Goal: Transaction & Acquisition: Purchase product/service

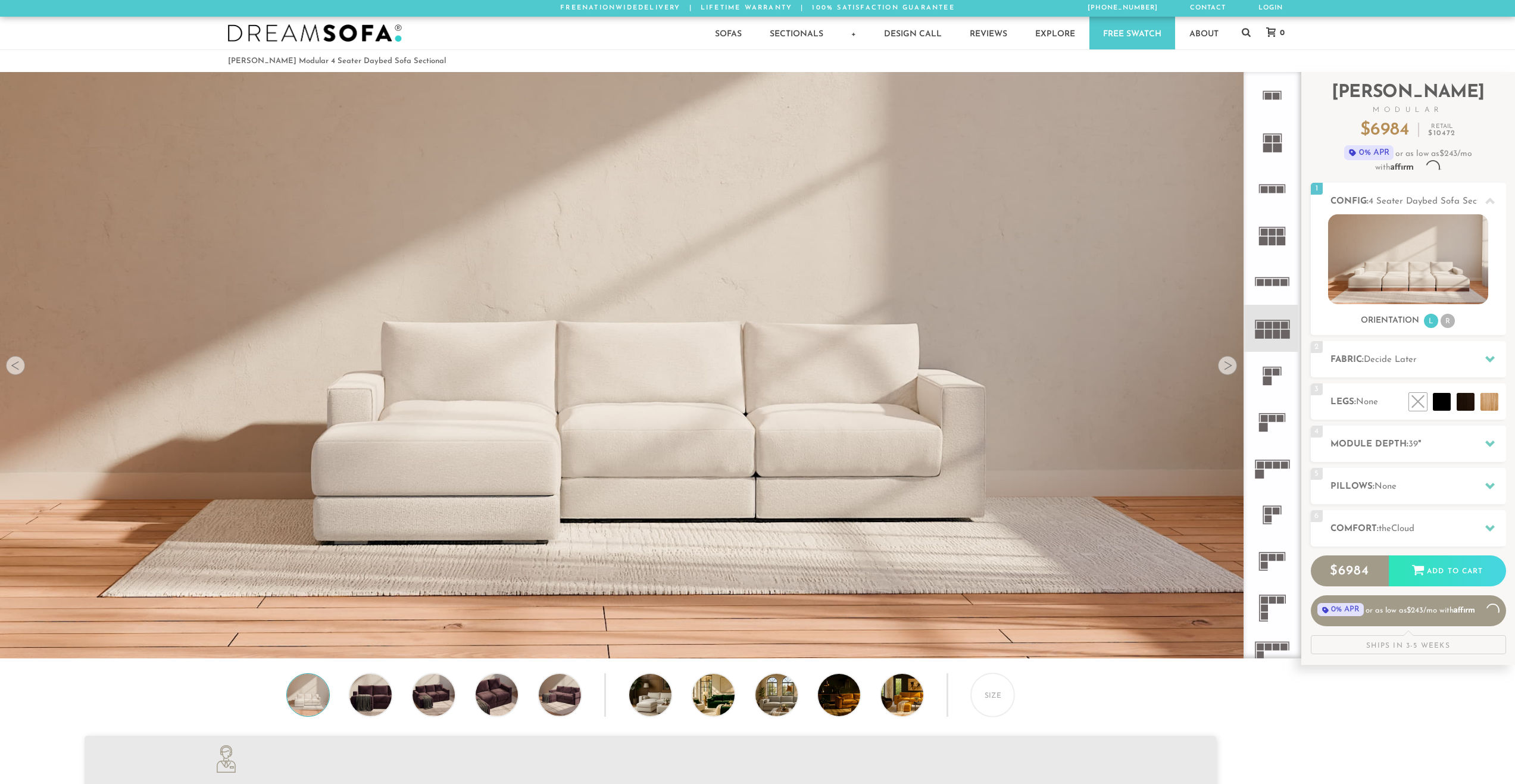
scroll to position [15193, 1506]
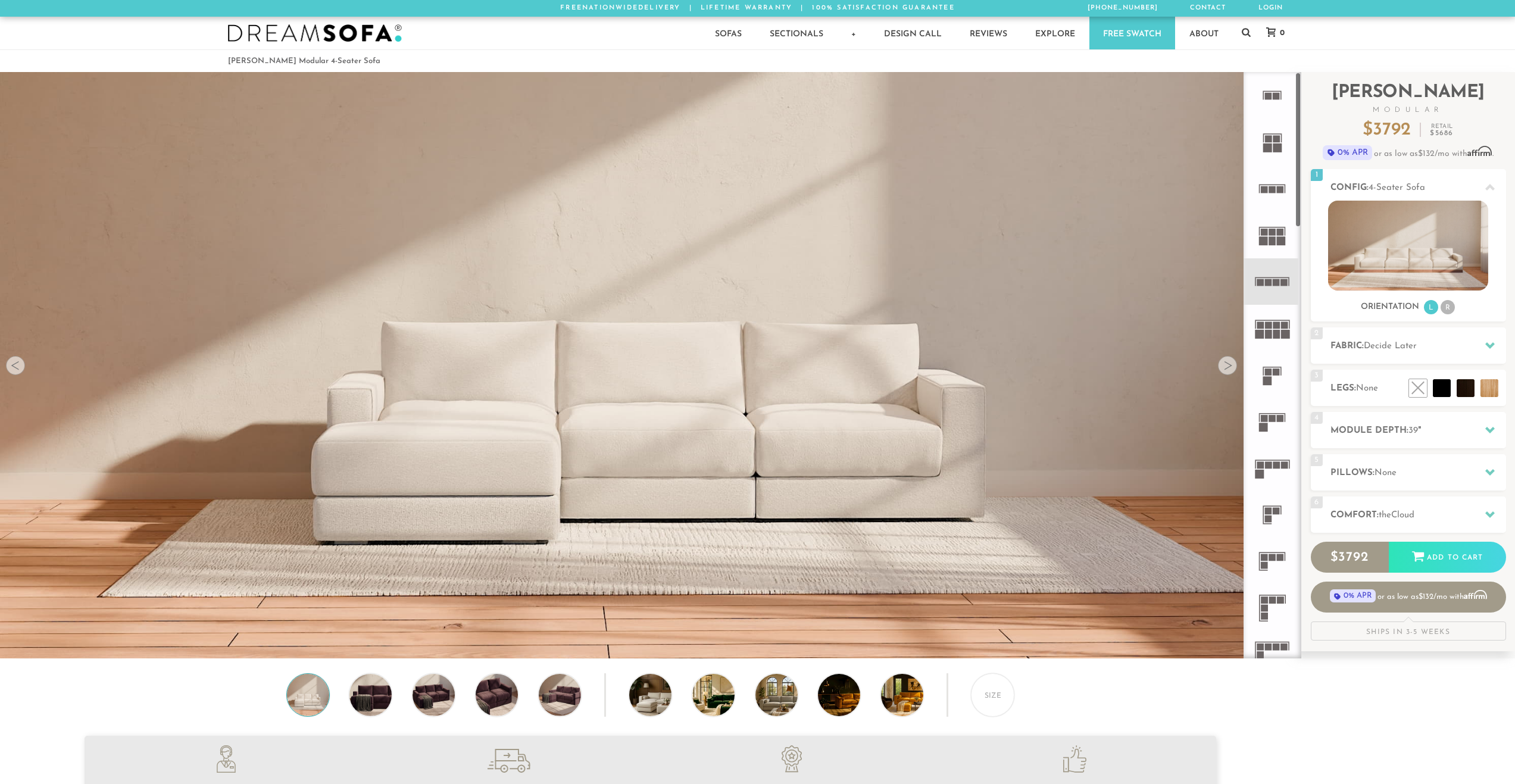
click at [12, 370] on div at bounding box center [15, 365] width 19 height 19
click at [1226, 363] on div at bounding box center [1227, 365] width 19 height 19
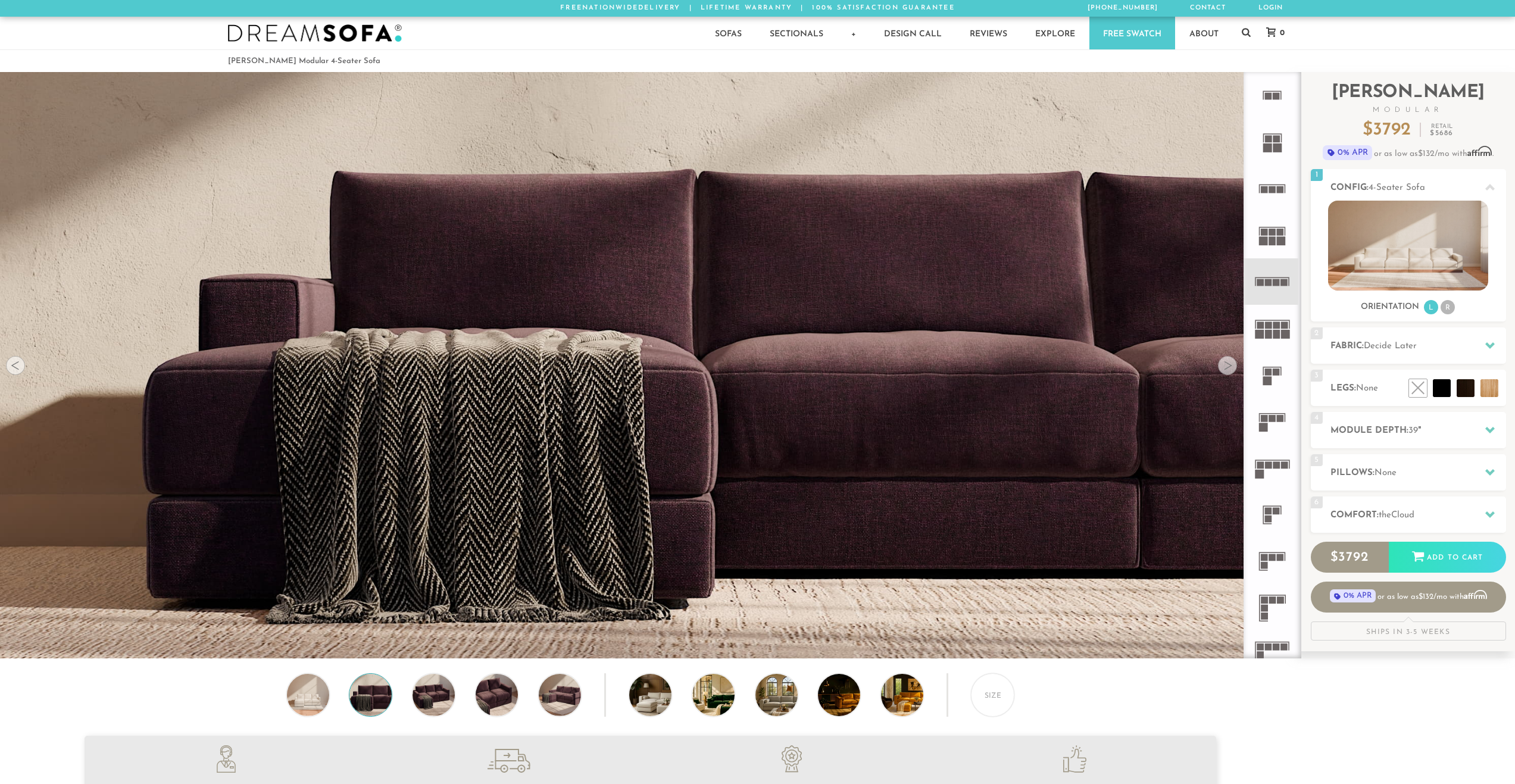
click at [1225, 362] on div at bounding box center [1227, 365] width 19 height 19
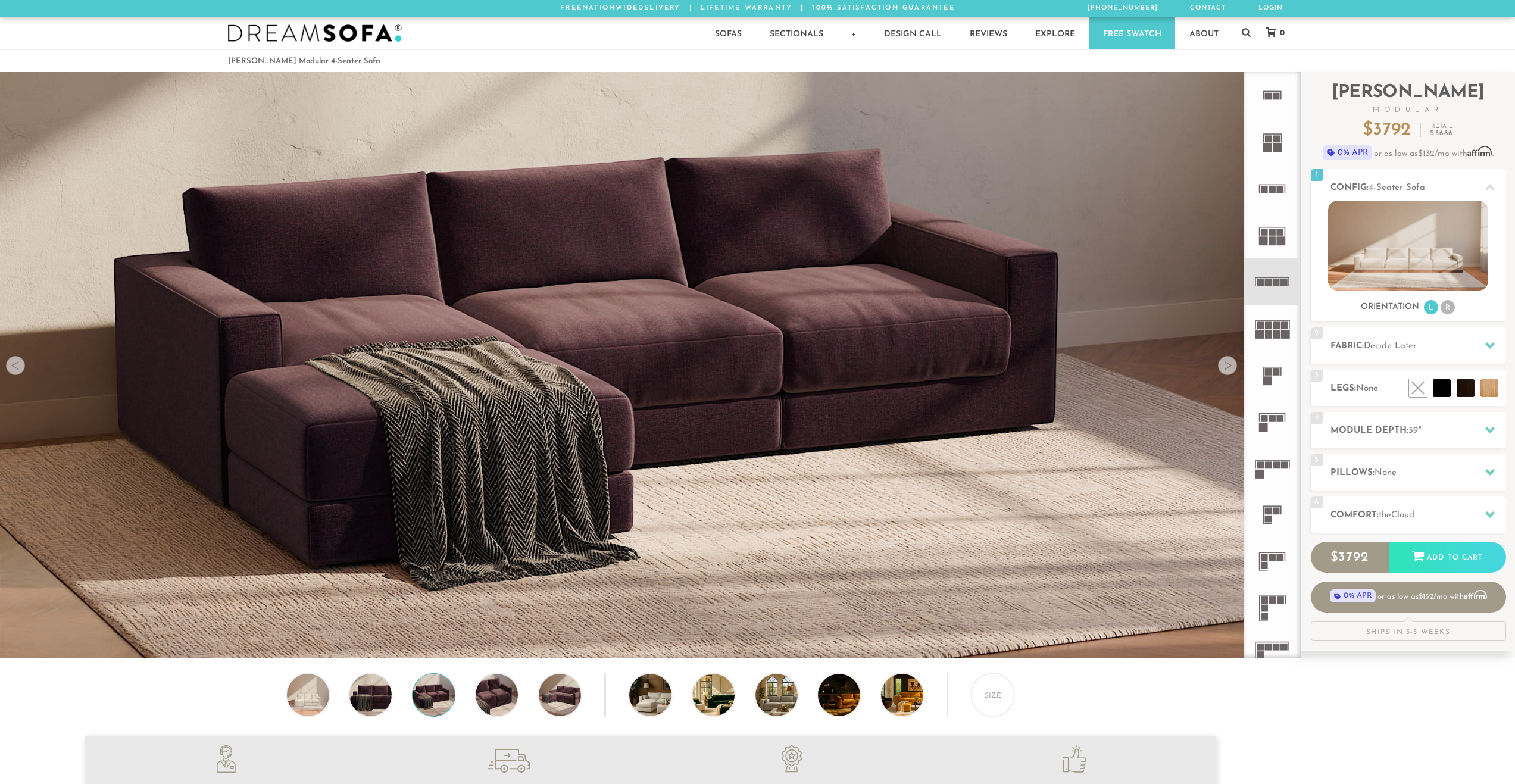
click at [1225, 362] on div at bounding box center [1227, 365] width 19 height 19
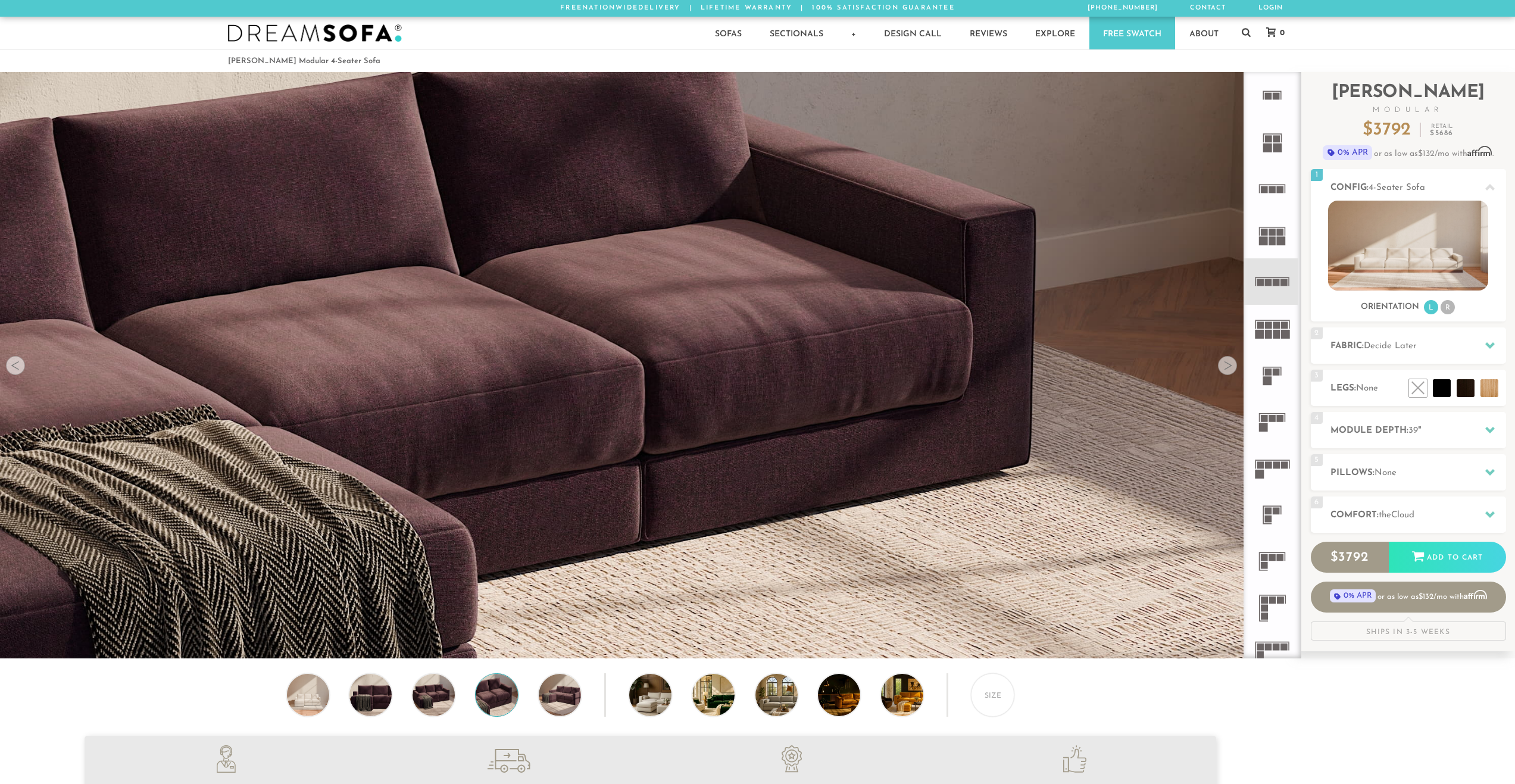
click at [1225, 362] on div at bounding box center [1227, 365] width 19 height 19
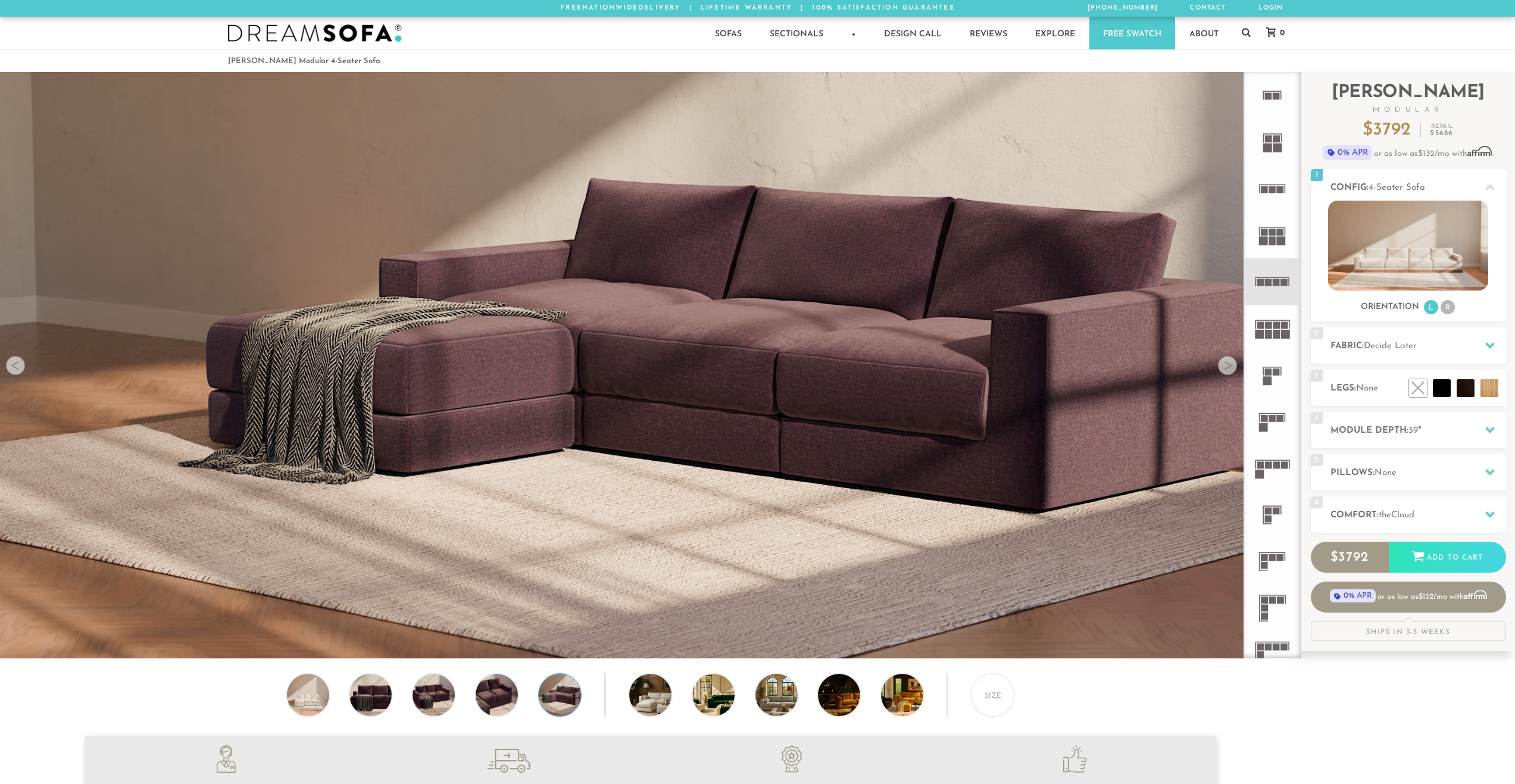
click at [1225, 362] on div at bounding box center [1227, 365] width 19 height 19
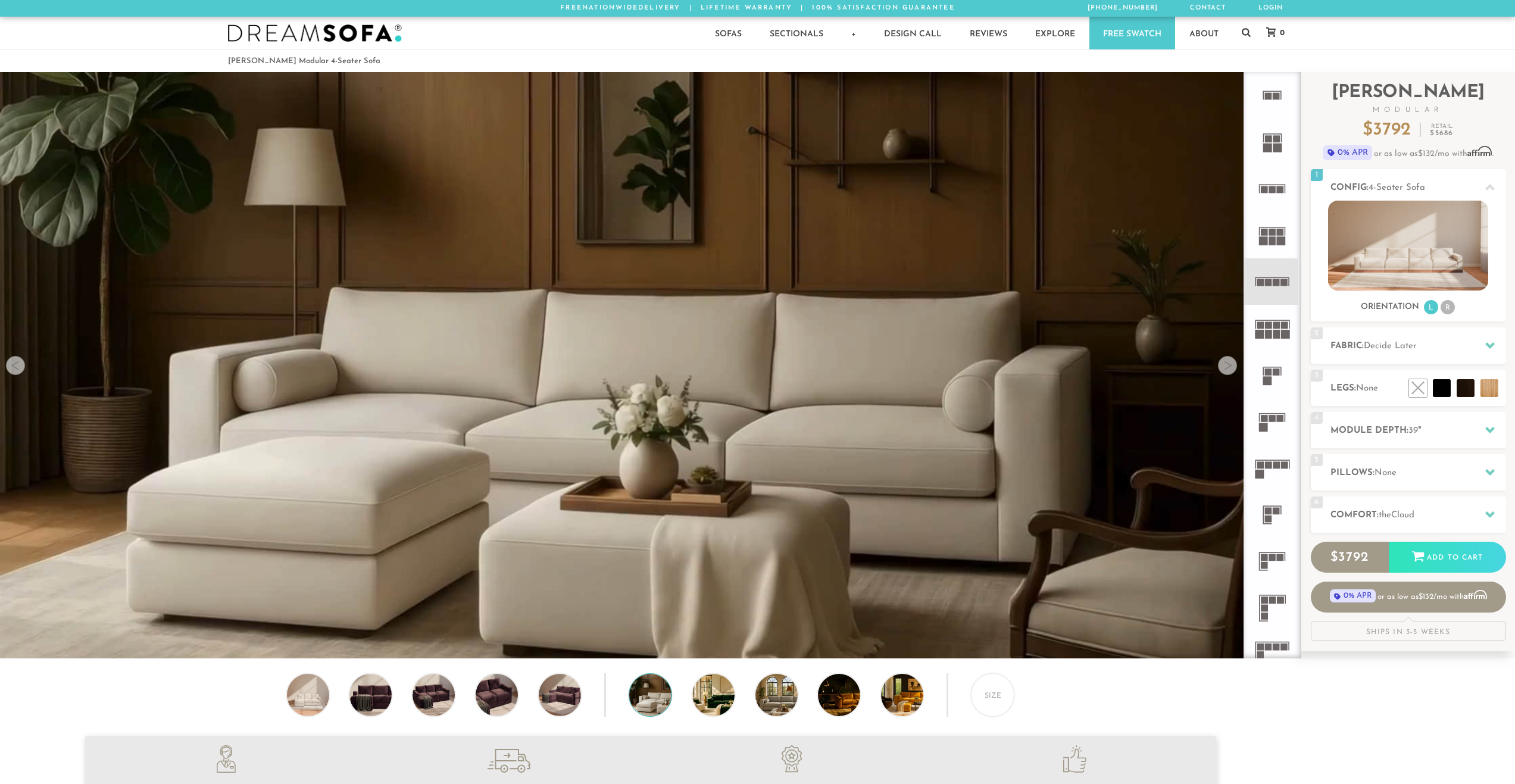
click at [1225, 362] on div at bounding box center [1227, 365] width 19 height 19
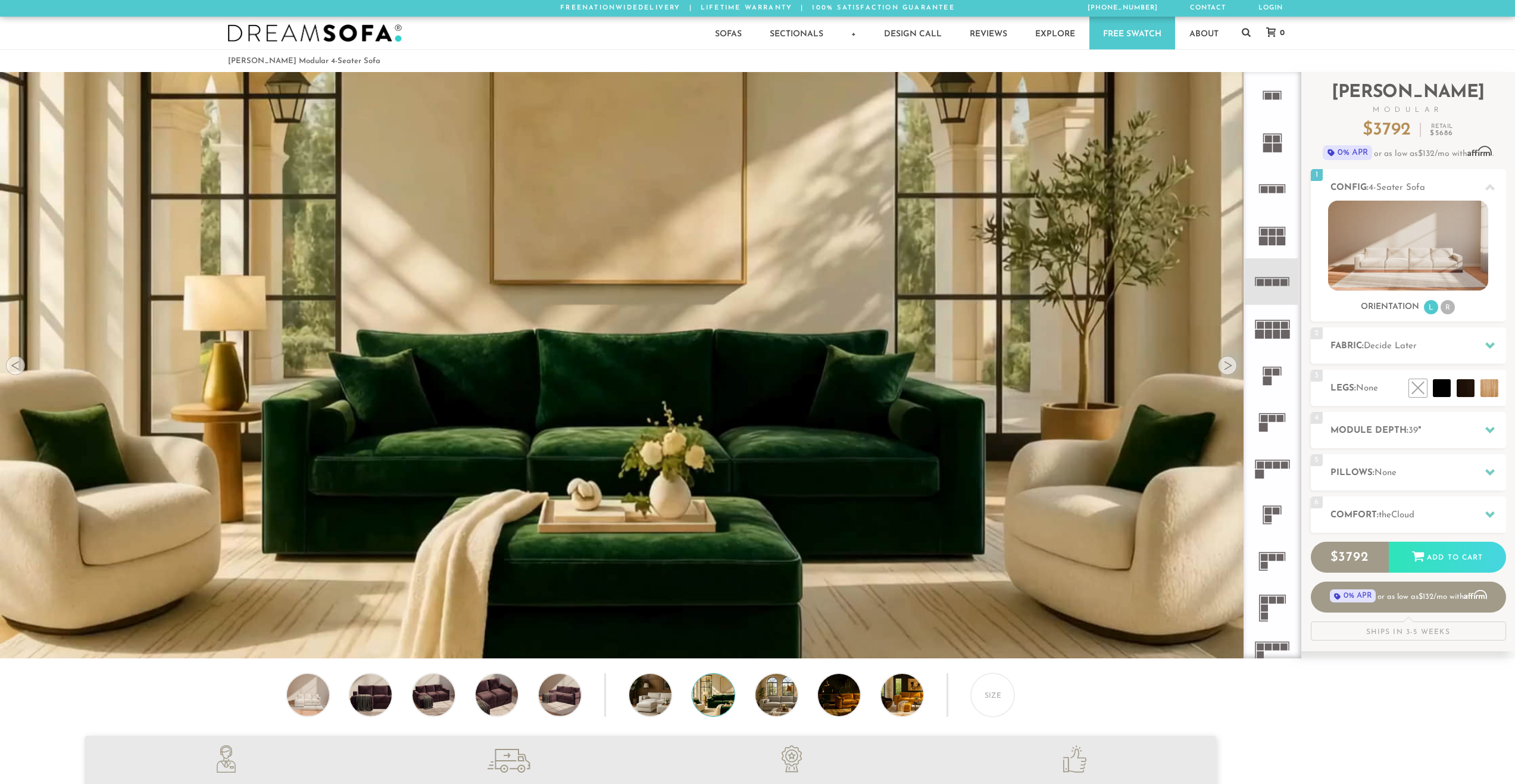
click at [1225, 362] on div at bounding box center [1227, 365] width 19 height 19
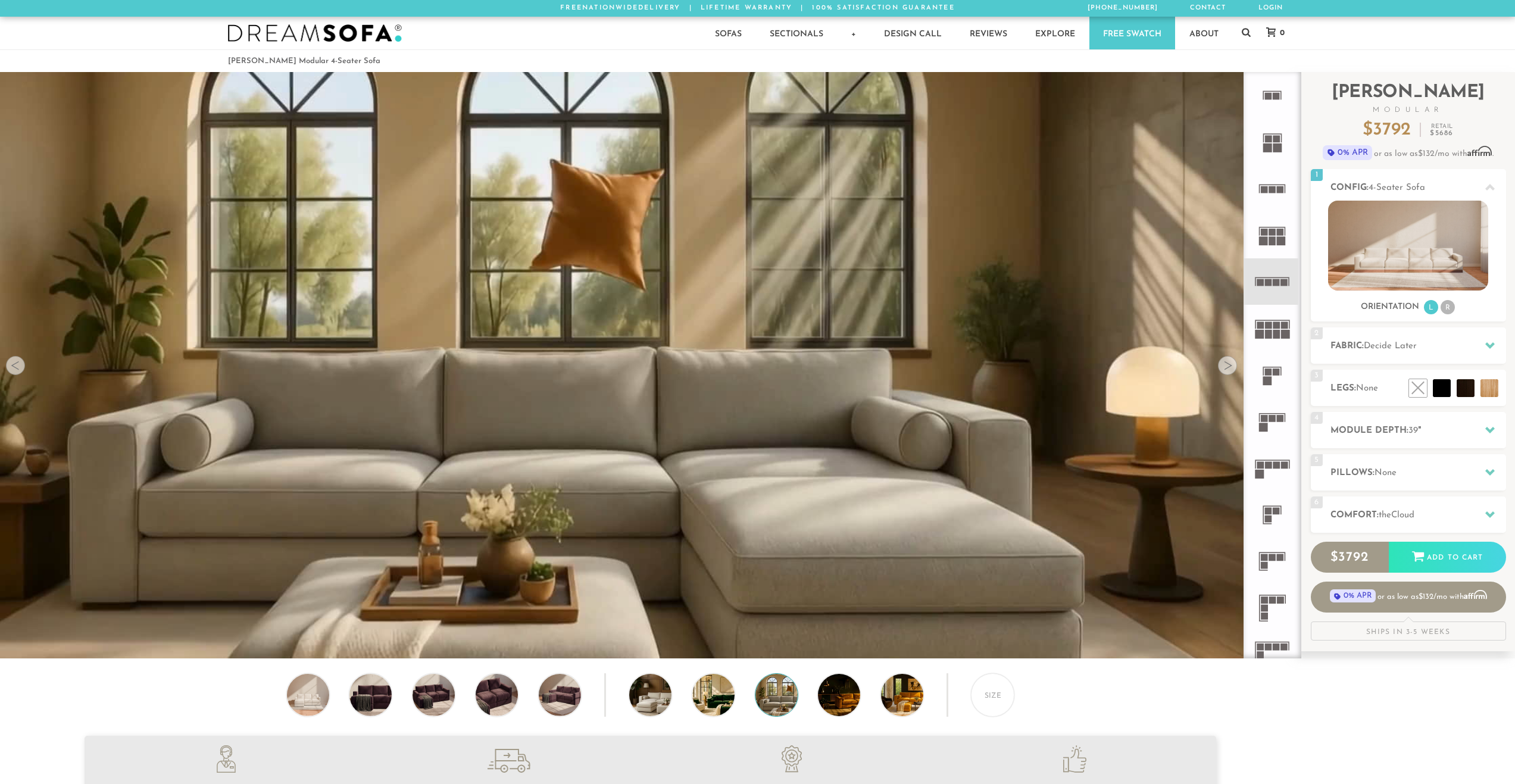
click at [1225, 362] on div at bounding box center [1227, 365] width 19 height 19
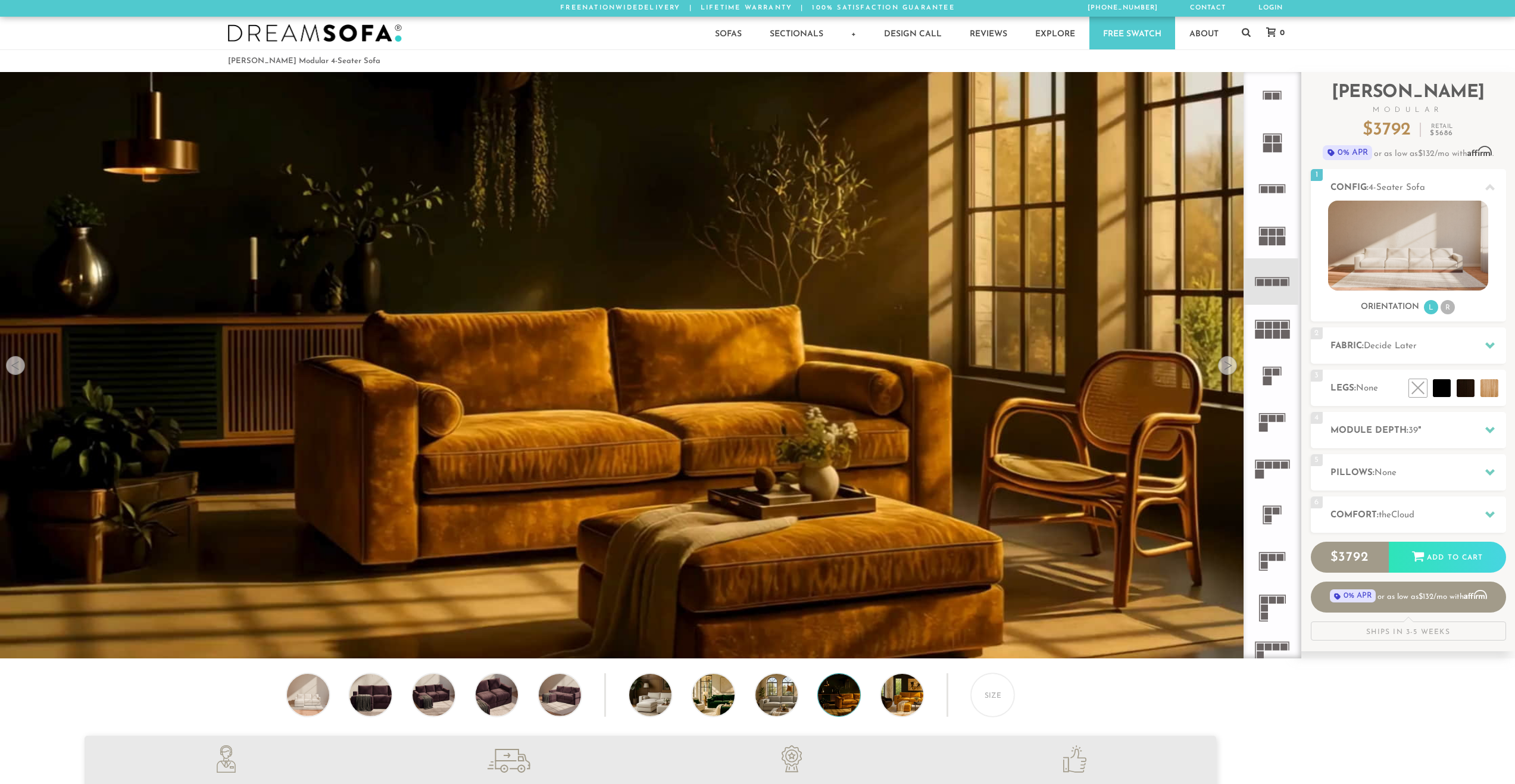
click at [1225, 375] on div at bounding box center [1227, 365] width 19 height 19
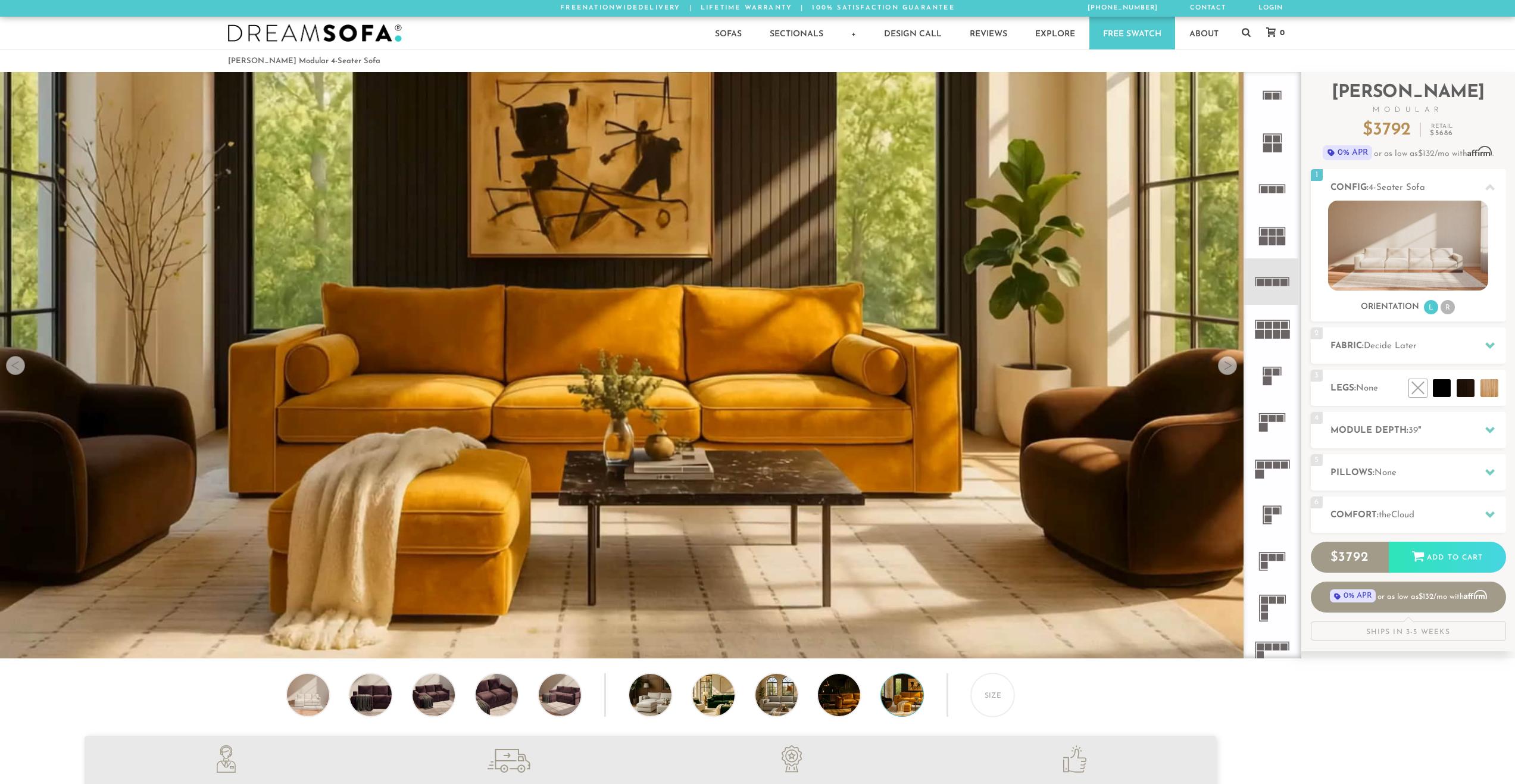
click at [1225, 375] on div at bounding box center [1227, 365] width 19 height 19
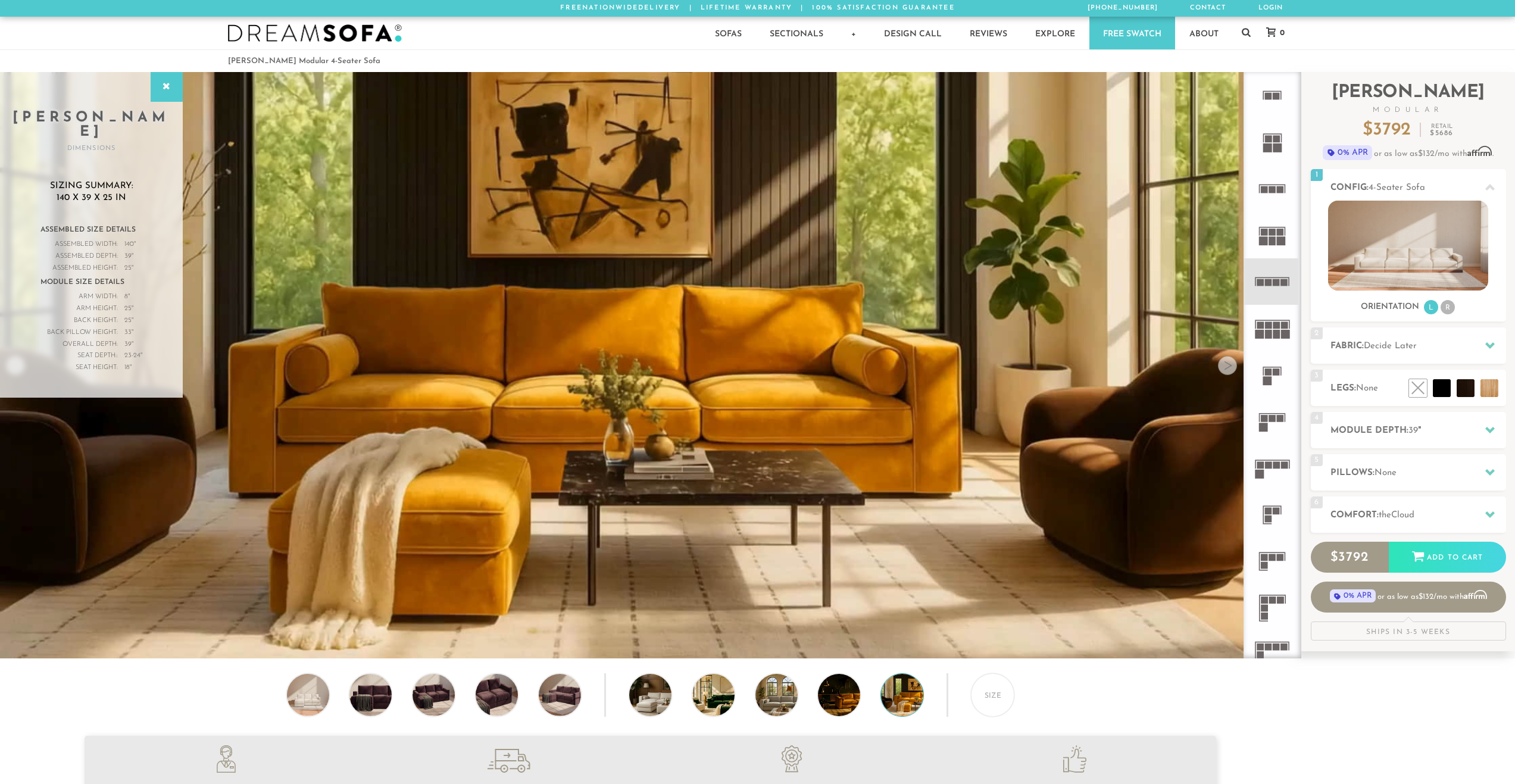
click at [1225, 375] on div at bounding box center [1227, 365] width 19 height 19
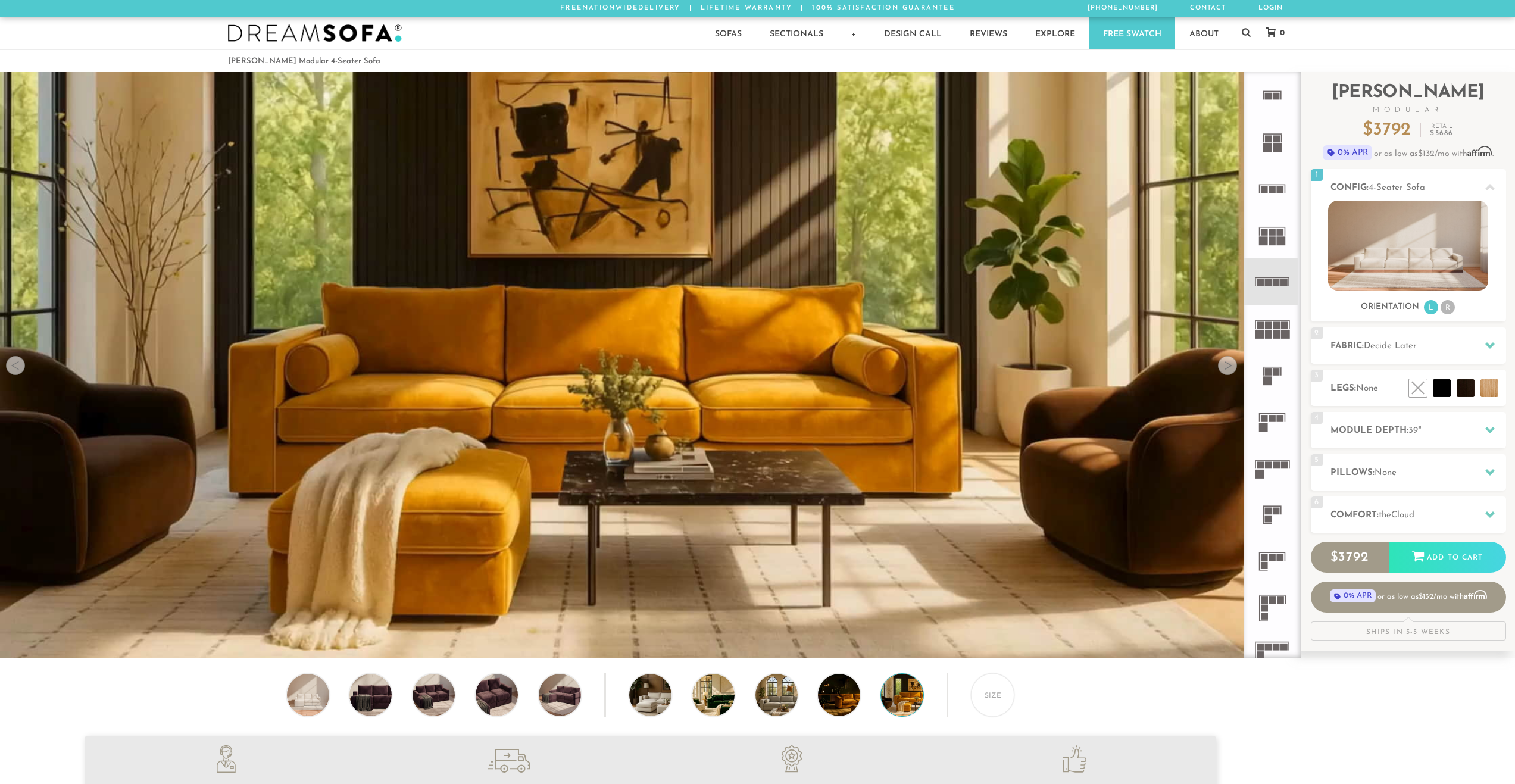
click at [1225, 375] on div at bounding box center [1227, 365] width 19 height 19
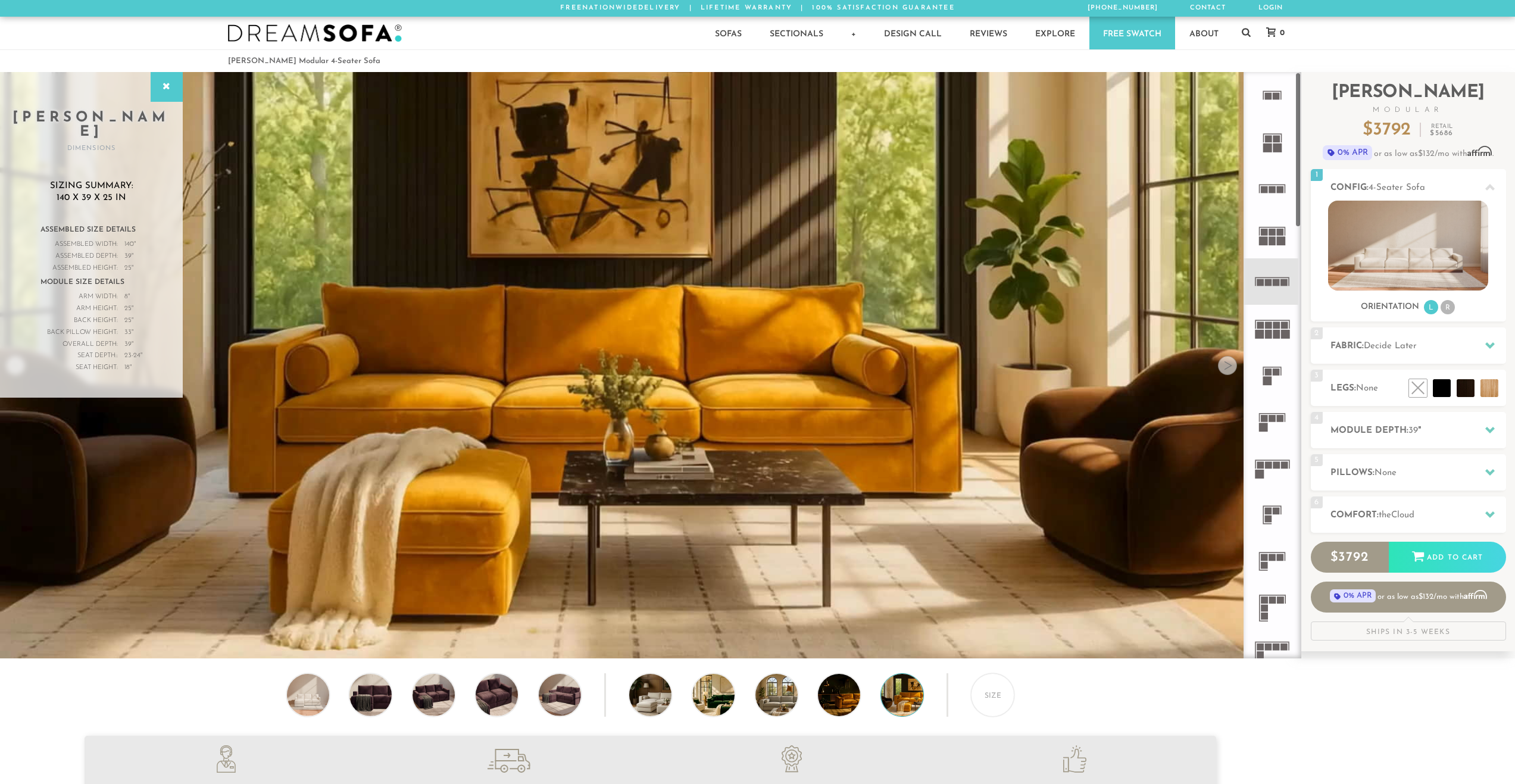
click at [1483, 512] on div at bounding box center [1490, 514] width 25 height 24
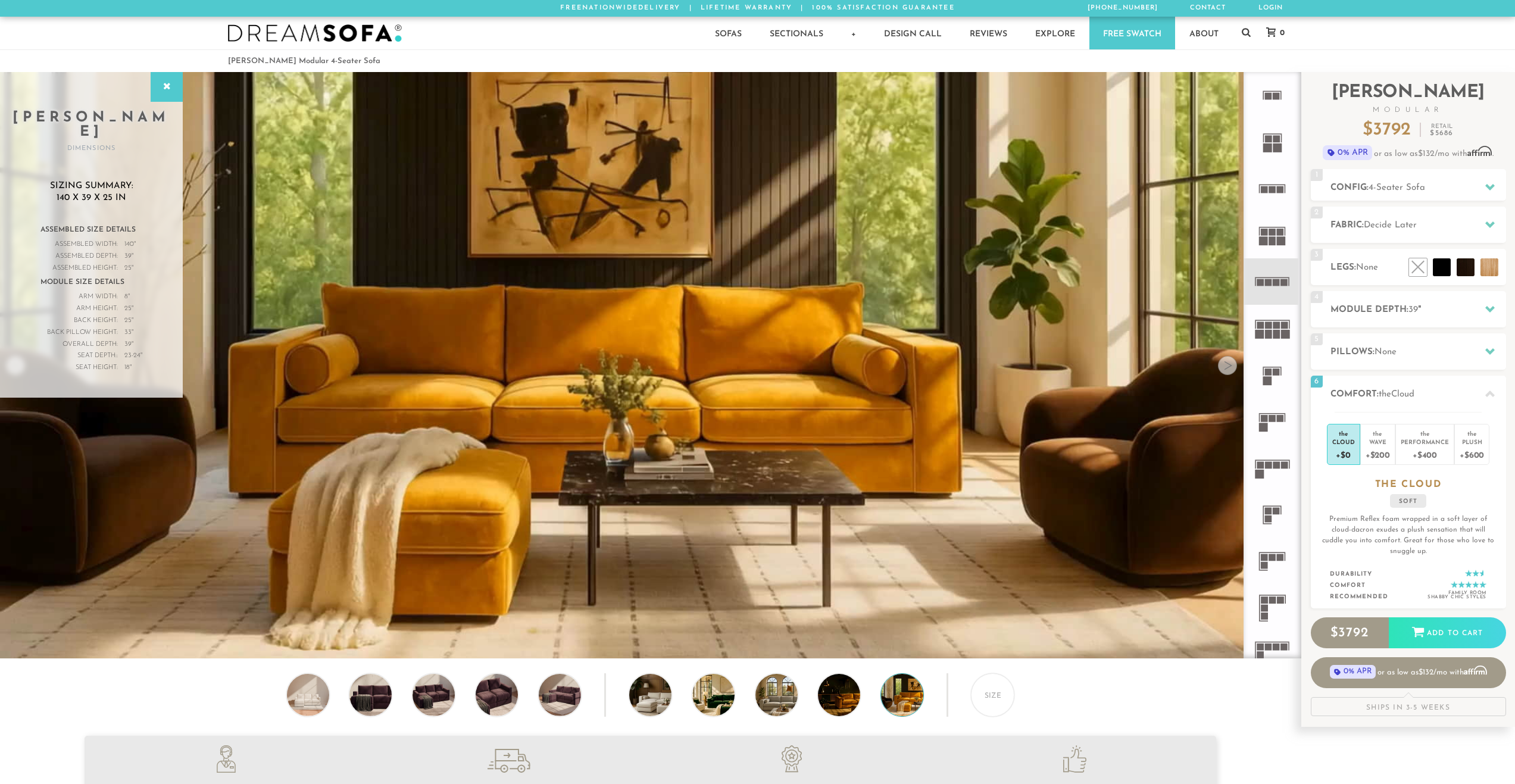
click at [1473, 445] on div "Plush" at bounding box center [1471, 441] width 24 height 8
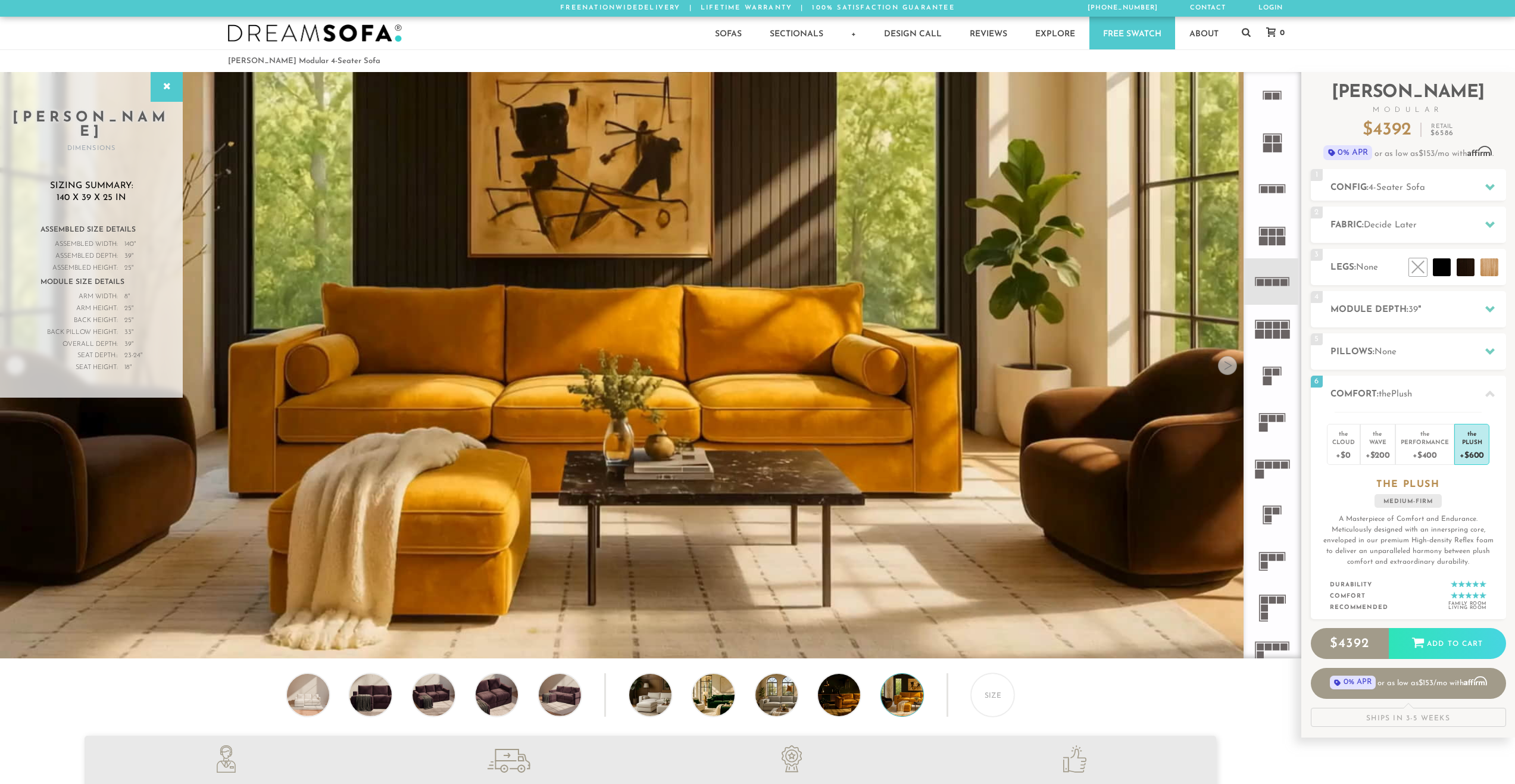
click at [1471, 212] on div "2 Fabric: Decide Later" at bounding box center [1408, 225] width 195 height 36
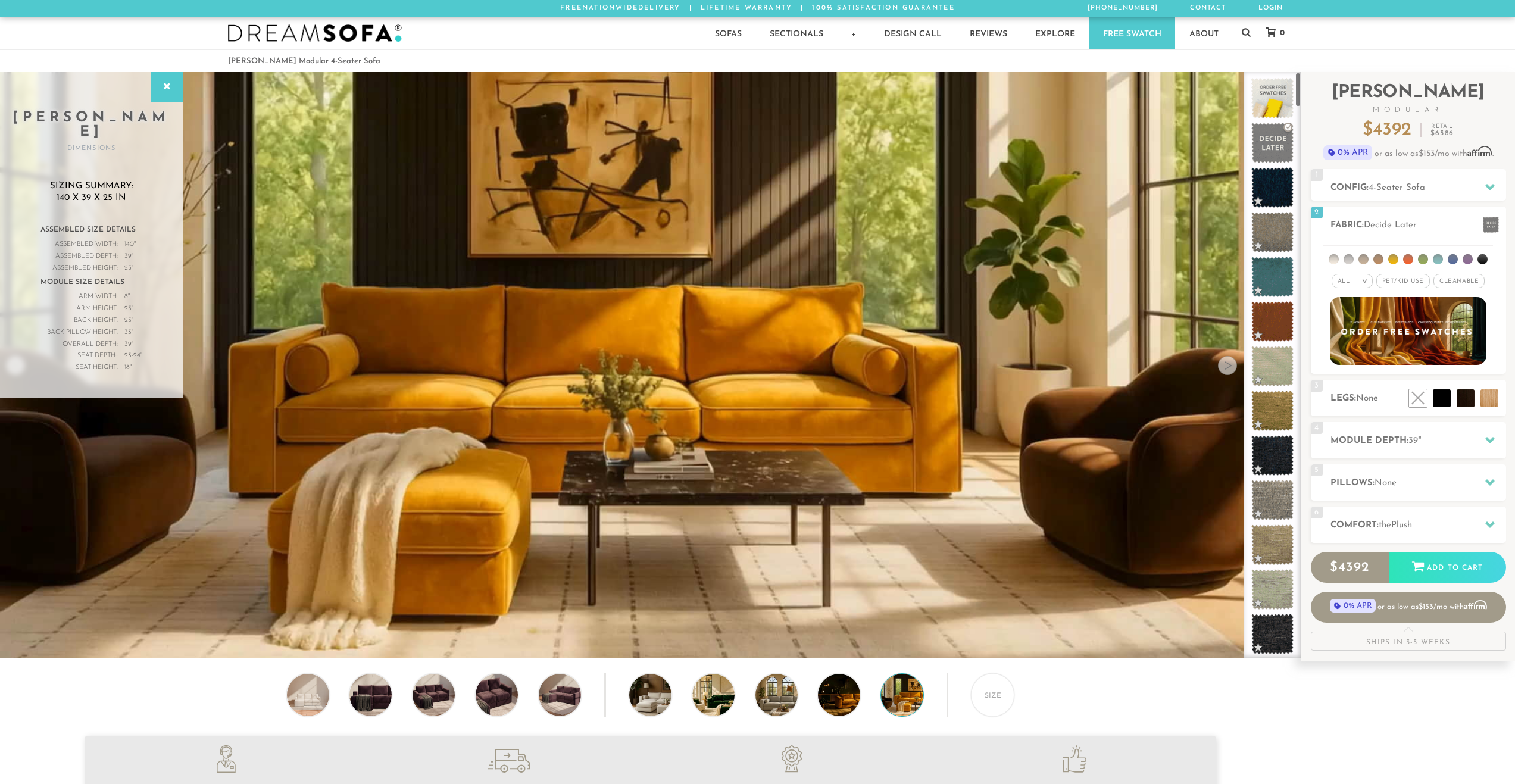
click at [1395, 279] on span "Pet/Kid Use x" at bounding box center [1404, 281] width 54 height 14
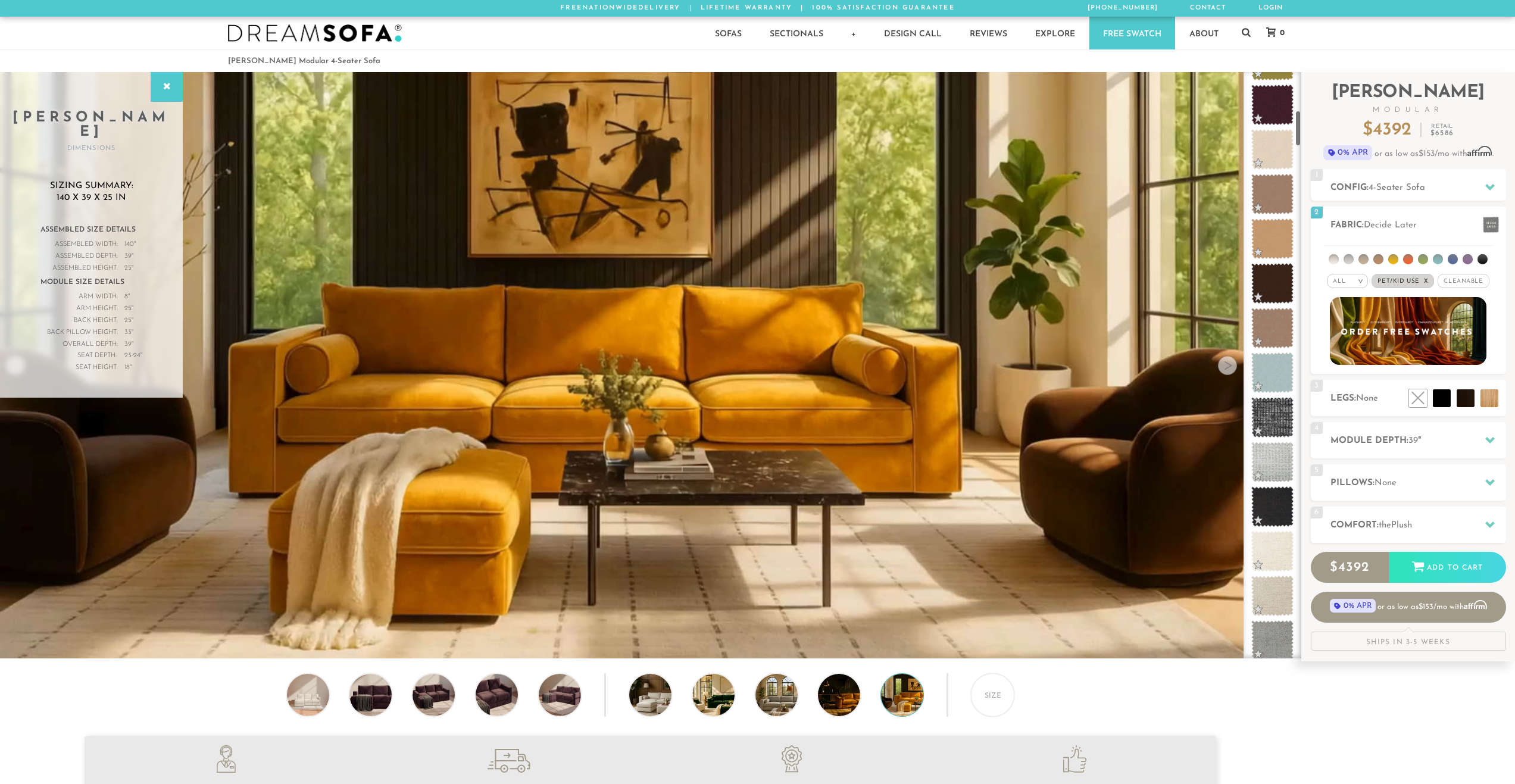
scroll to position [619, 0]
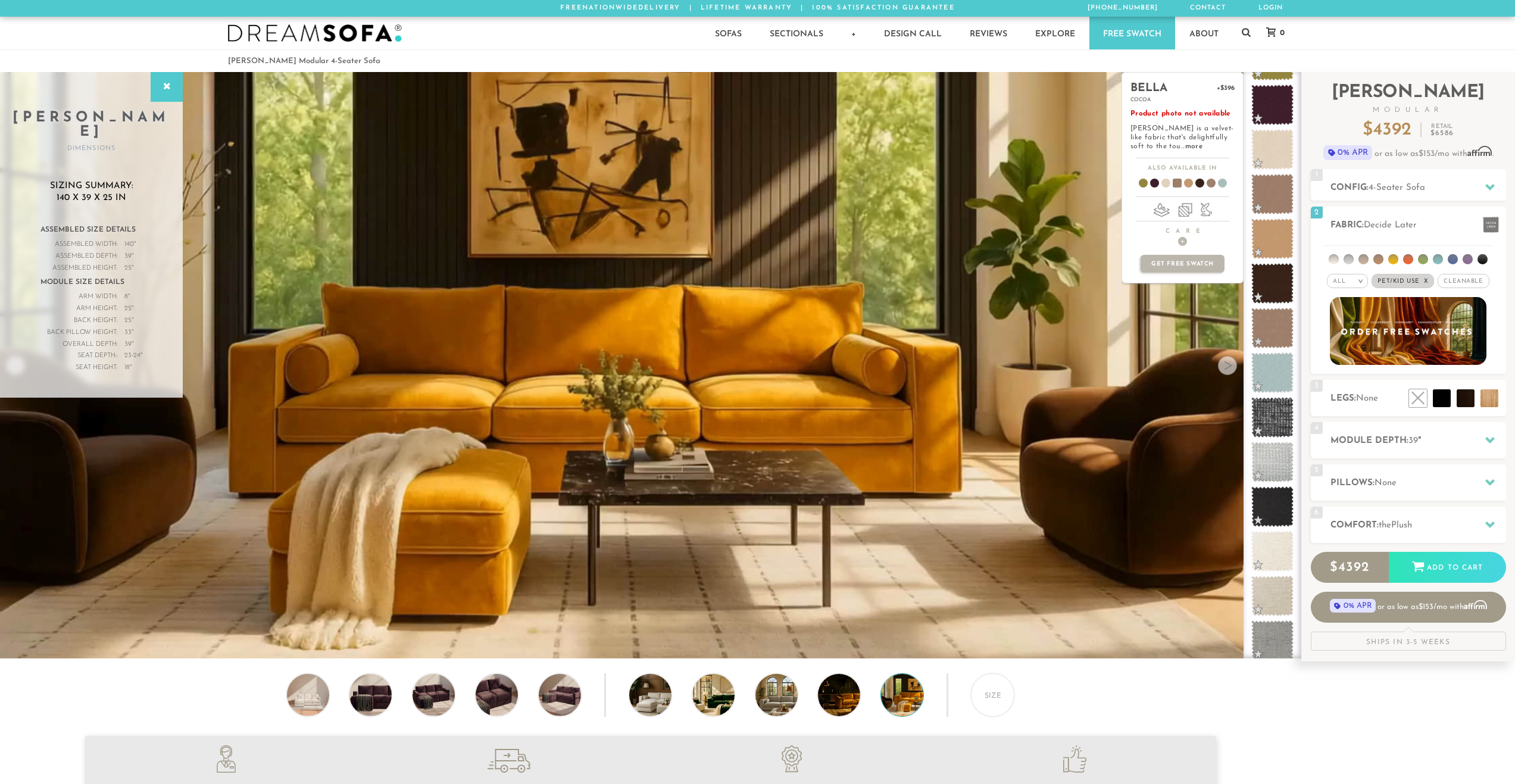
click at [1279, 189] on span at bounding box center [1272, 194] width 42 height 40
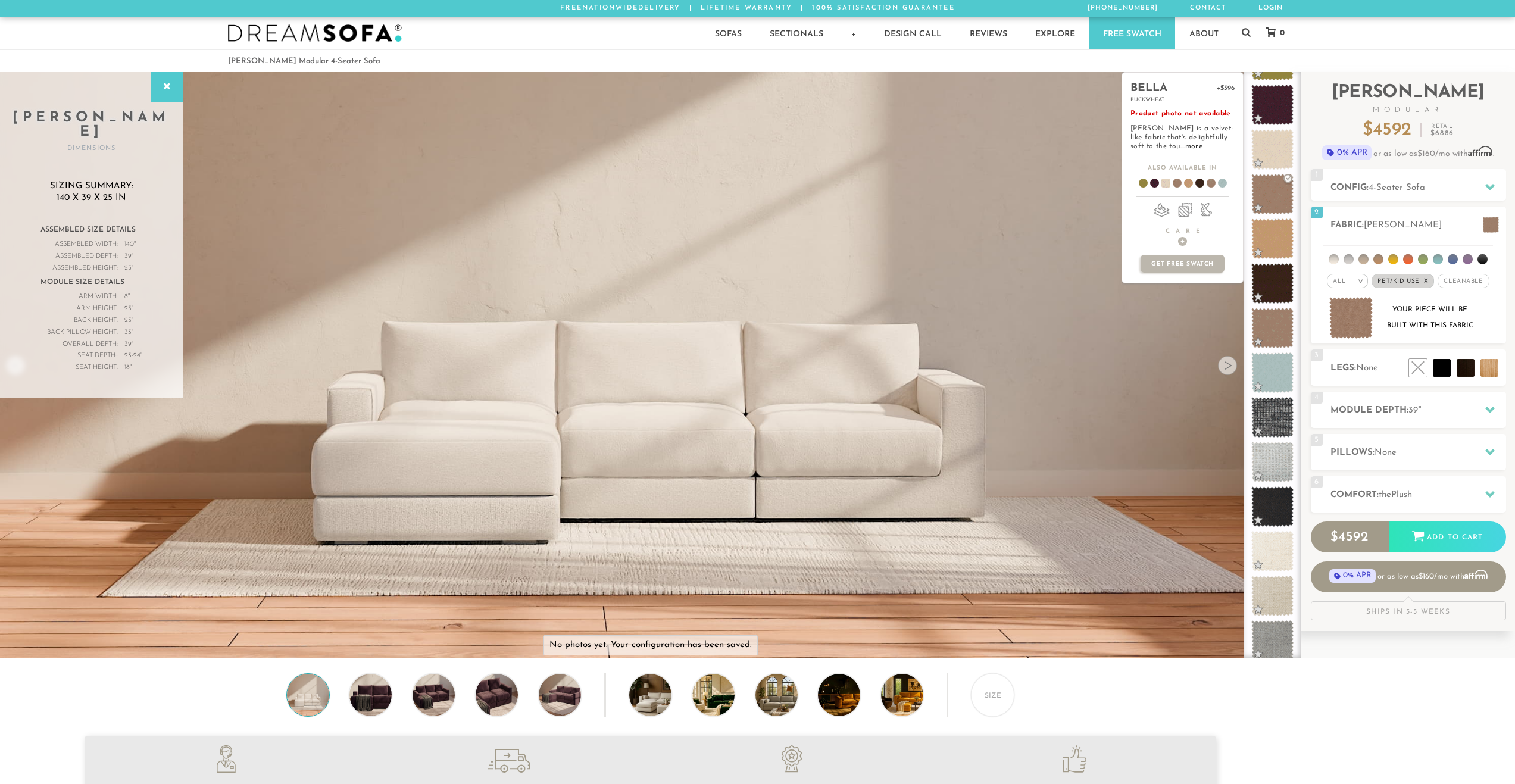
click at [1272, 152] on span at bounding box center [1272, 149] width 42 height 40
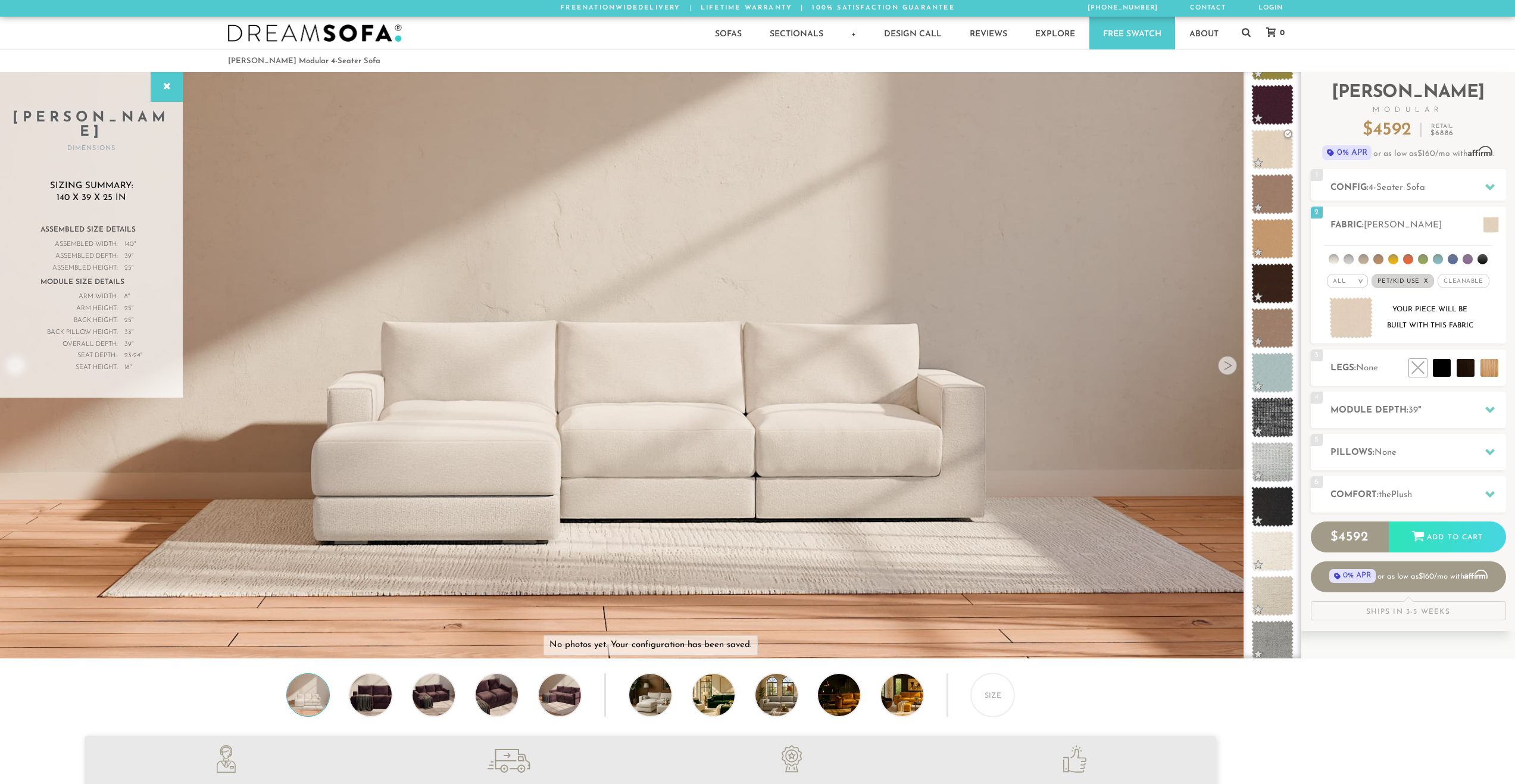
click at [1263, 275] on span at bounding box center [1272, 283] width 42 height 40
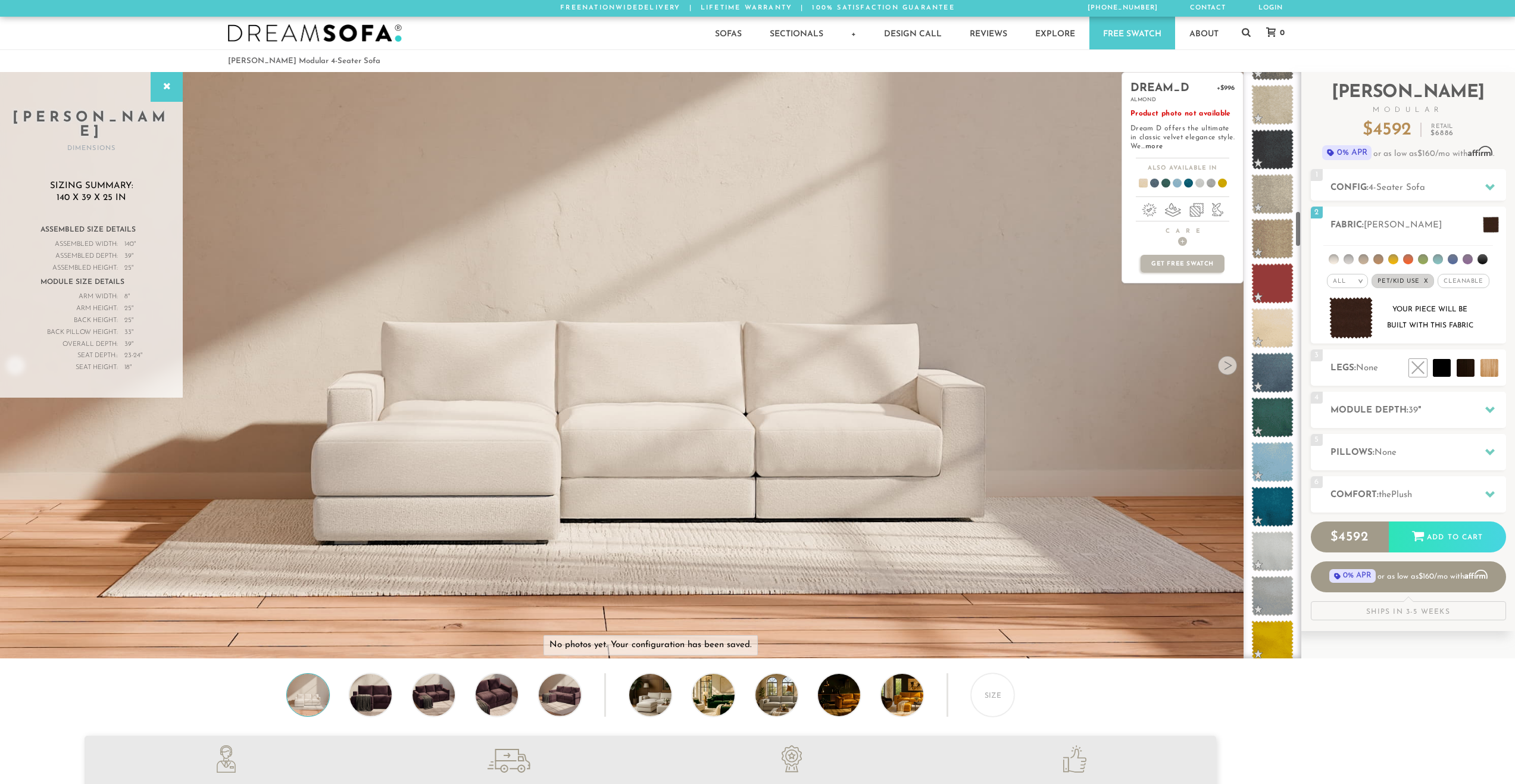
scroll to position [2235, 0]
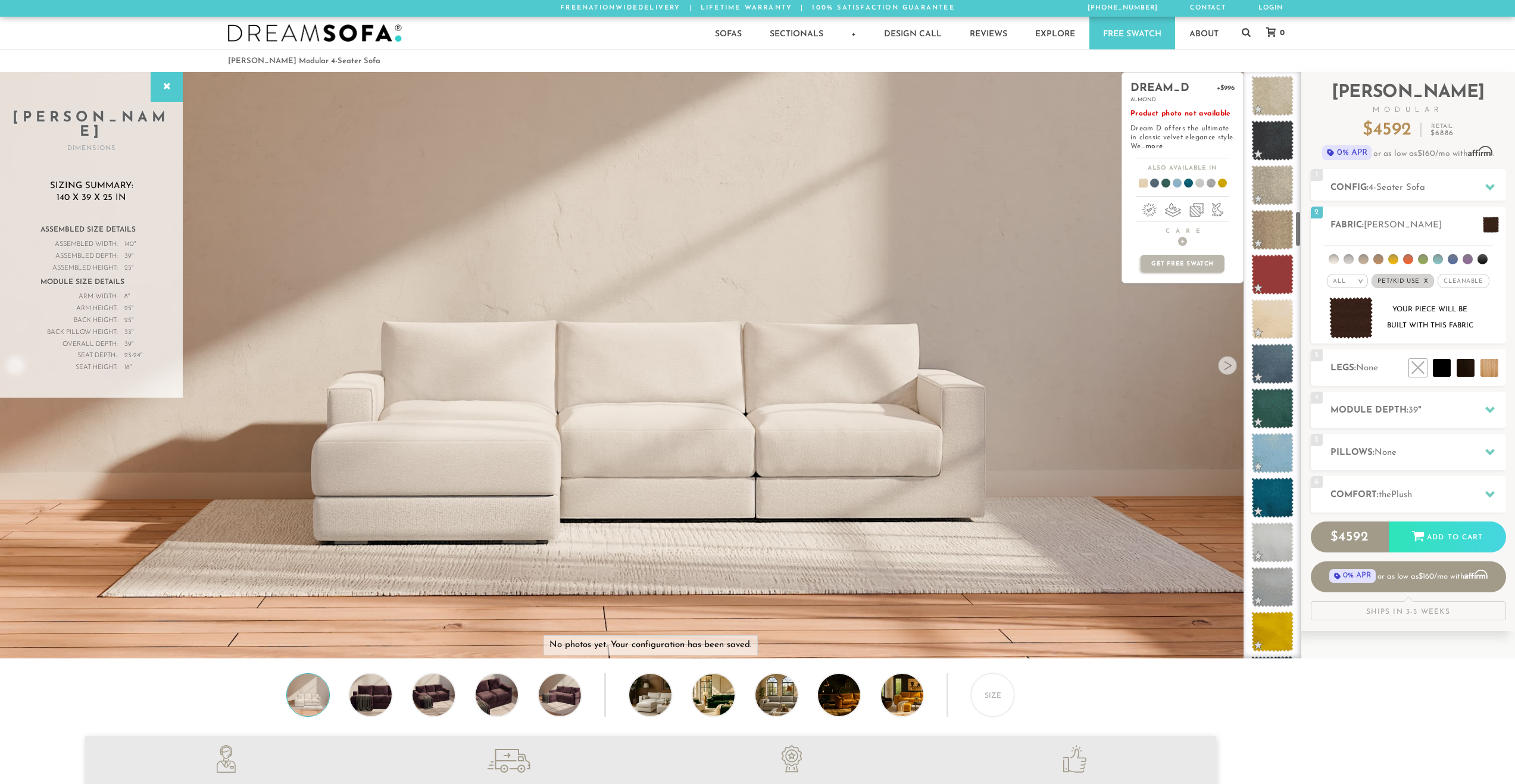
click at [1269, 330] on span at bounding box center [1272, 319] width 42 height 40
click at [1267, 274] on span at bounding box center [1272, 274] width 42 height 40
click at [1282, 366] on span at bounding box center [1272, 363] width 42 height 40
click at [1284, 421] on span at bounding box center [1272, 408] width 42 height 40
click at [1291, 479] on span at bounding box center [1272, 498] width 42 height 40
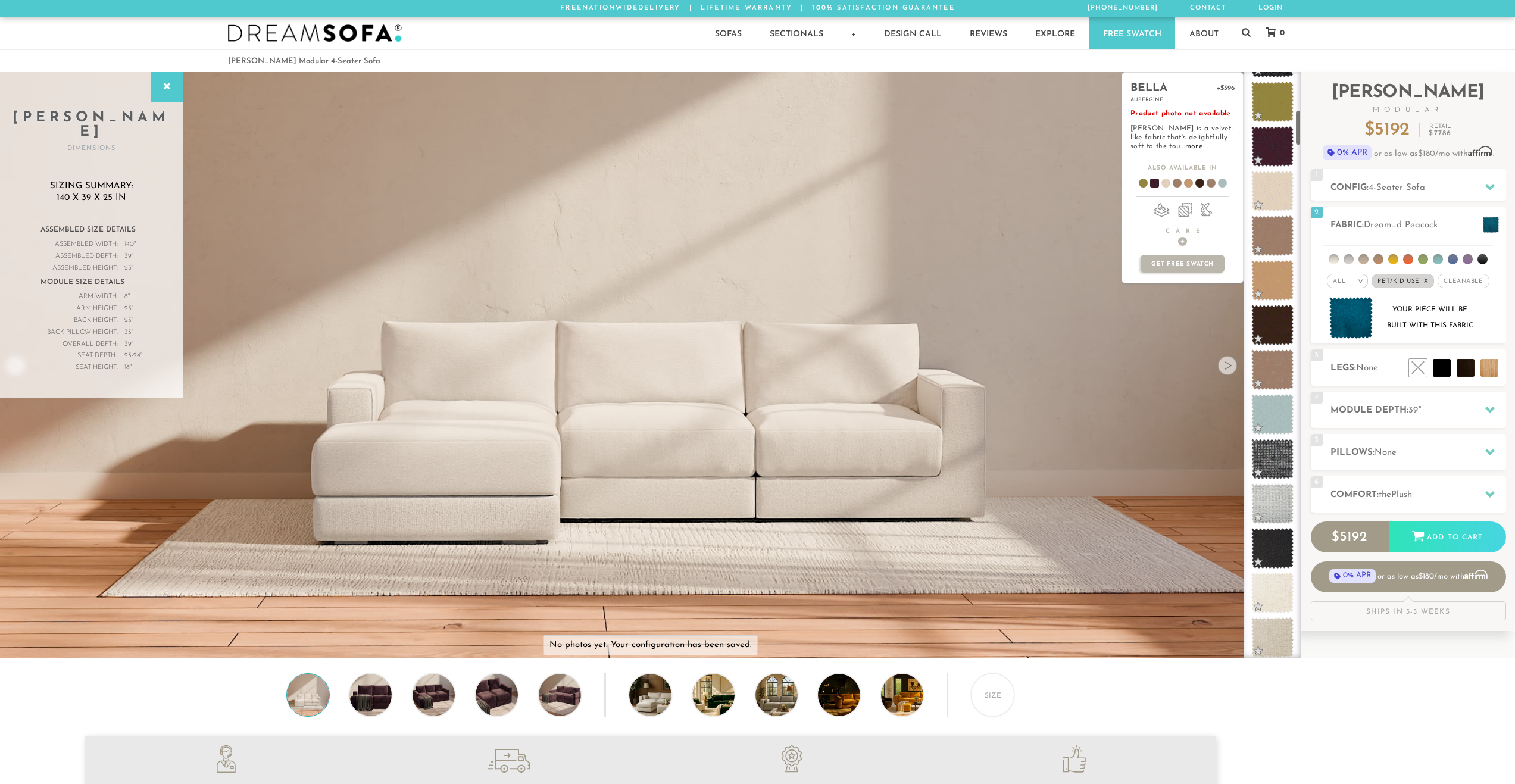
scroll to position [569, 0]
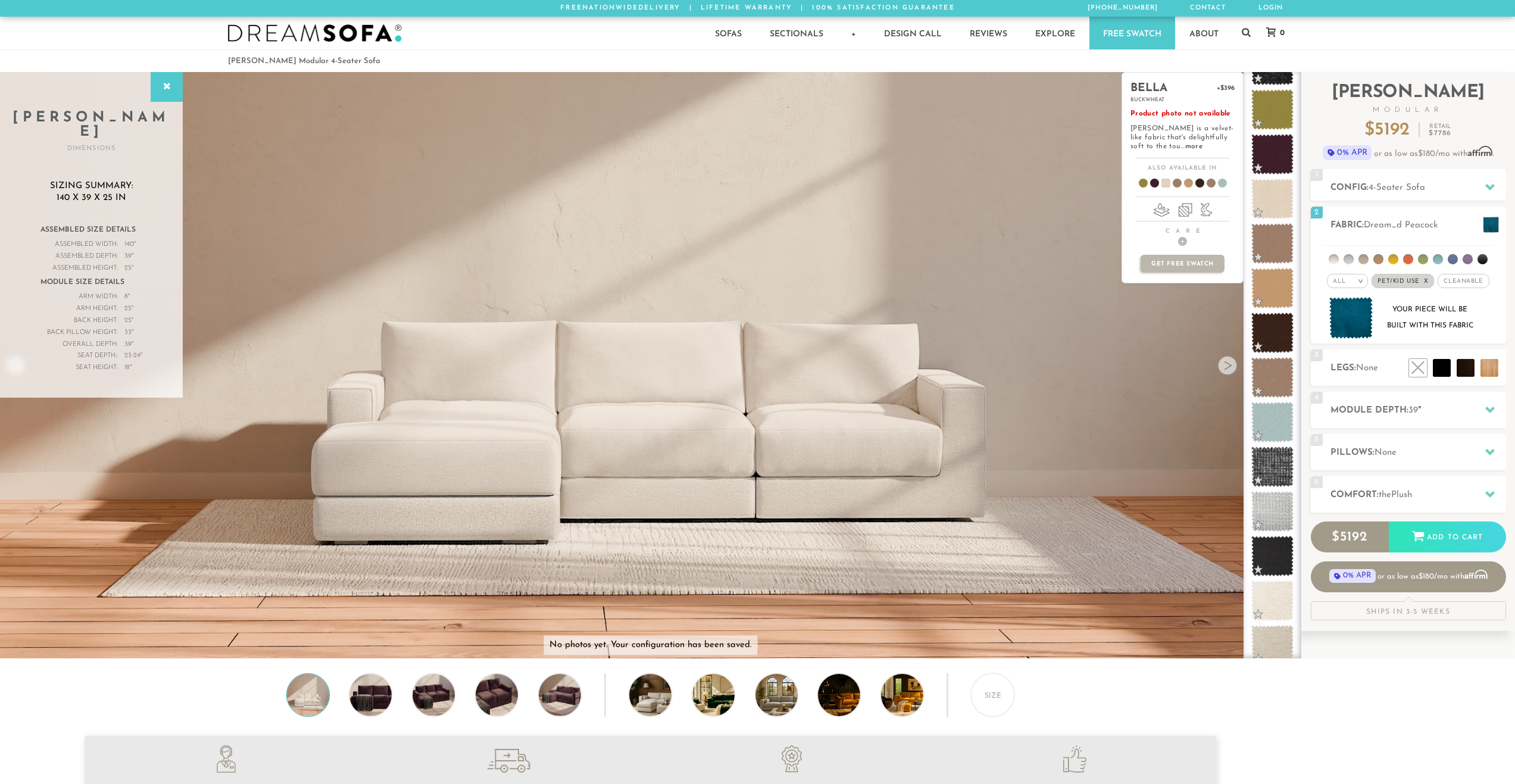
click at [1263, 203] on span at bounding box center [1272, 198] width 42 height 40
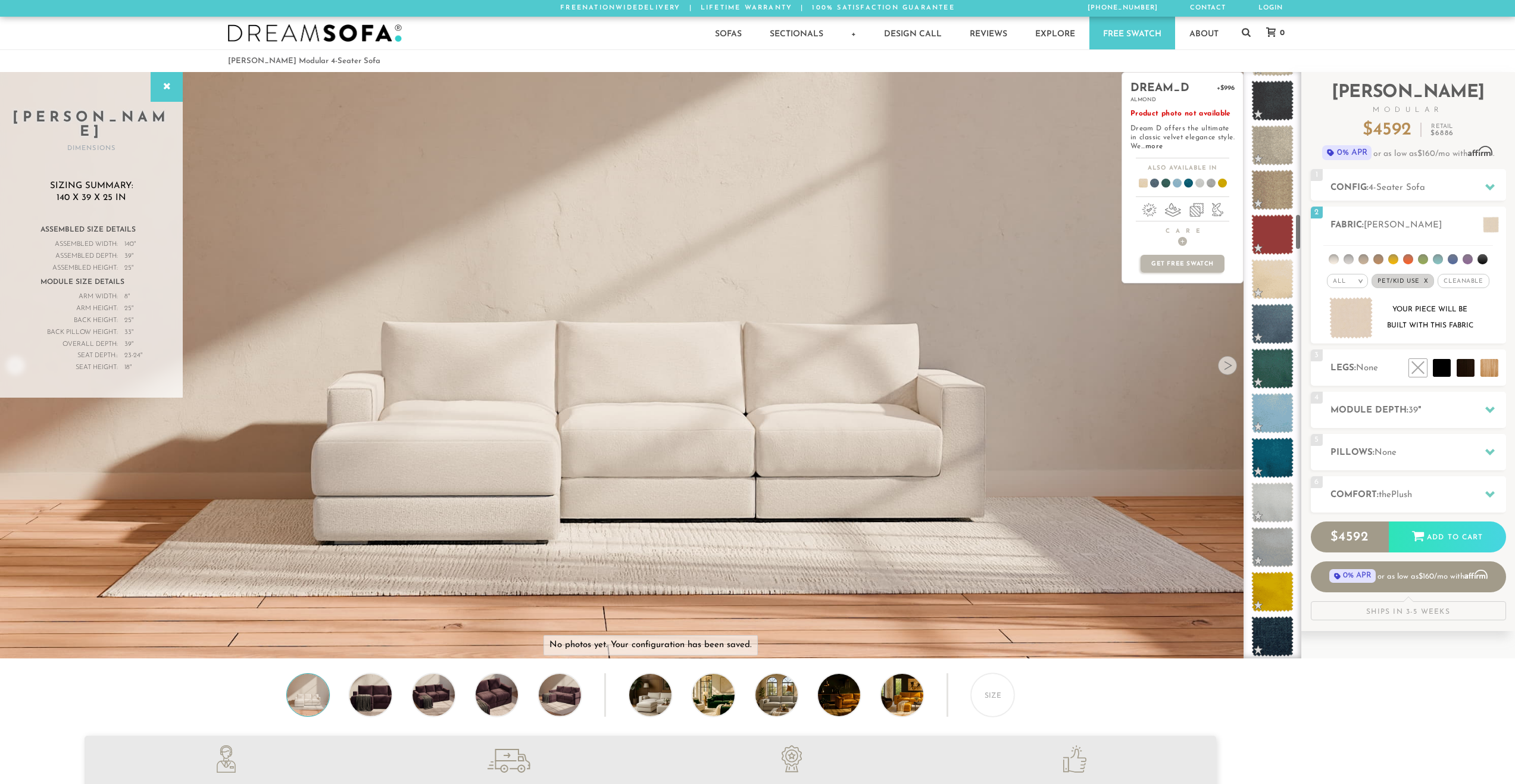
scroll to position [2268, 0]
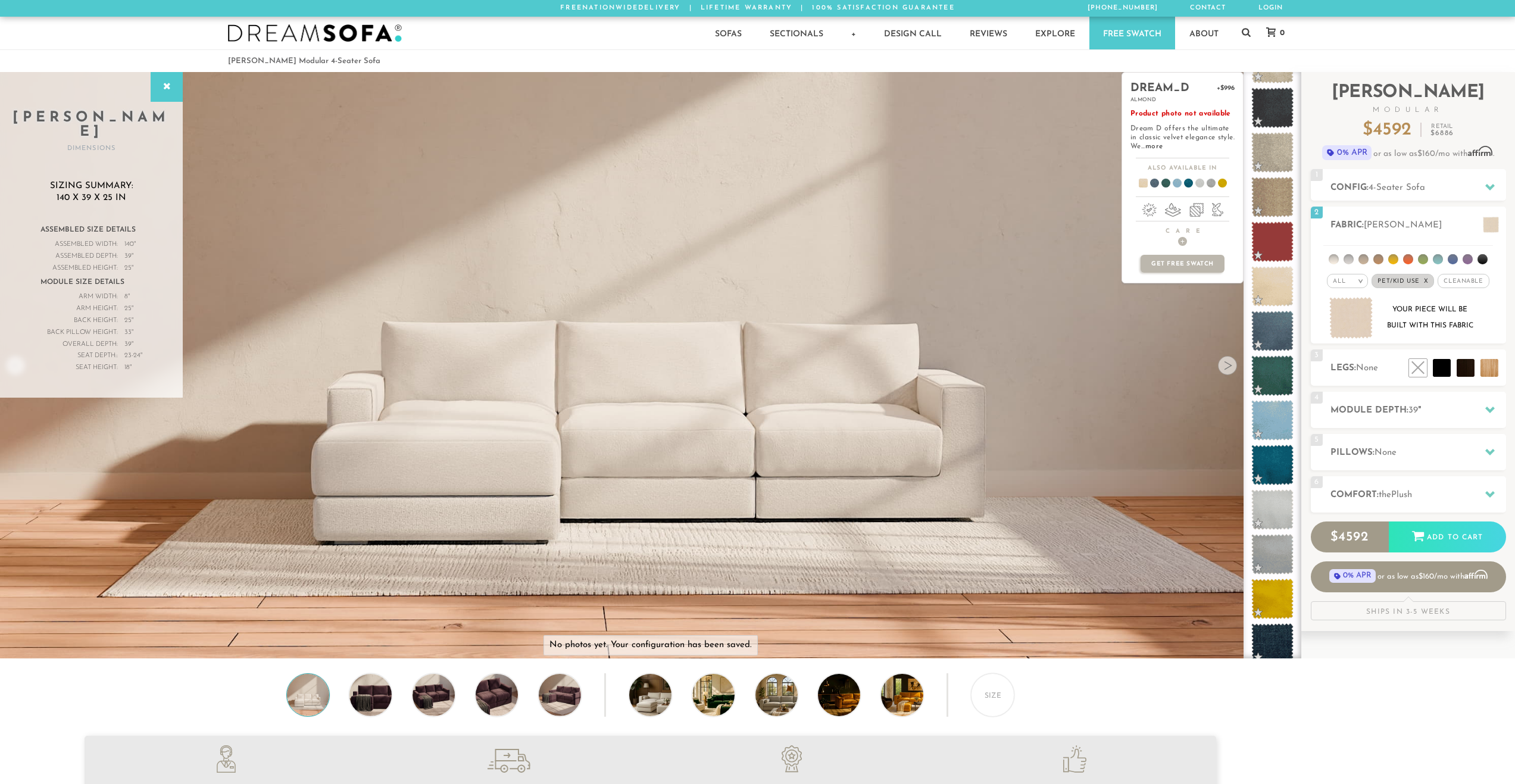
click at [1273, 284] on span at bounding box center [1272, 286] width 42 height 40
click at [1276, 506] on span at bounding box center [1272, 509] width 42 height 40
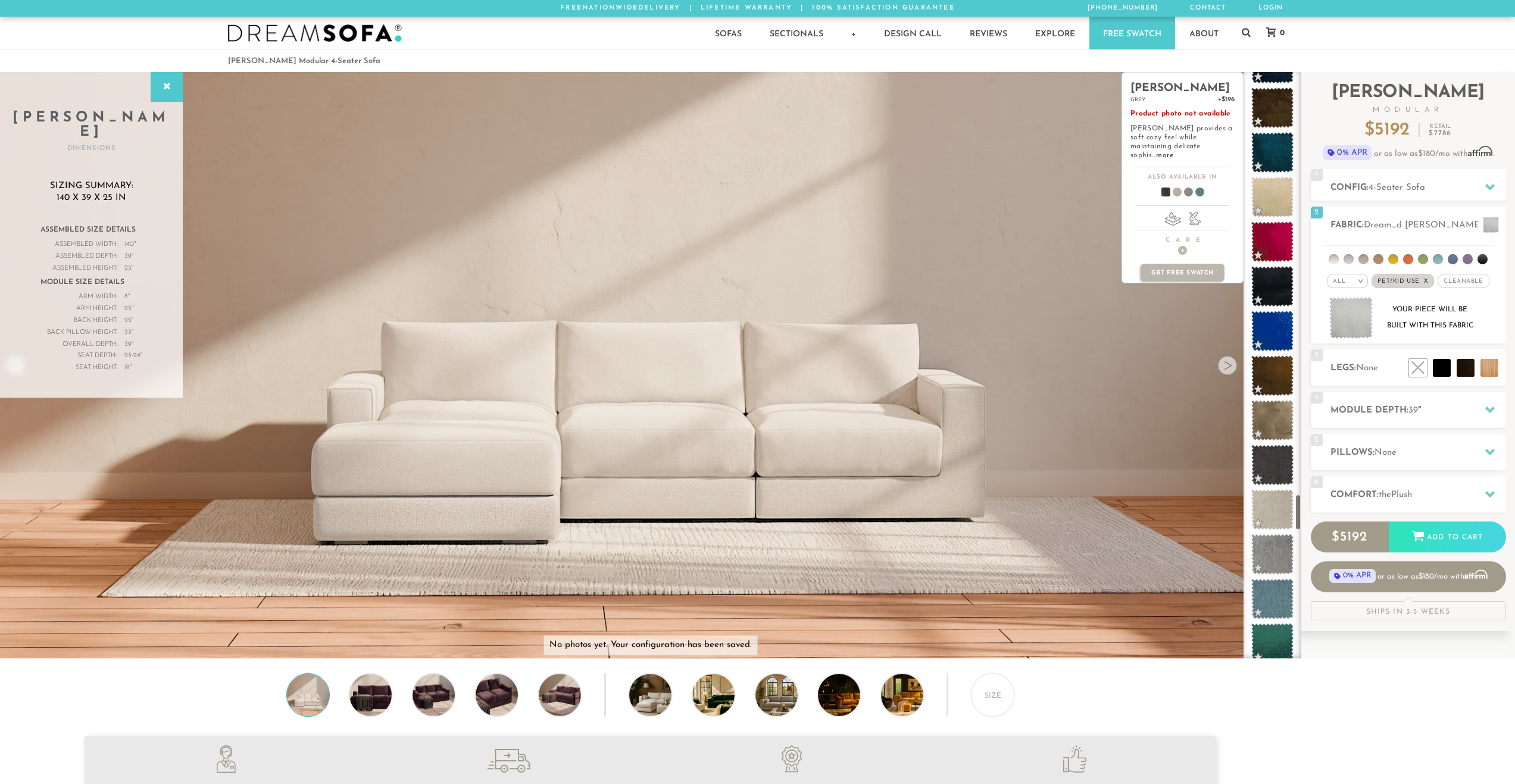
scroll to position [6780, 0]
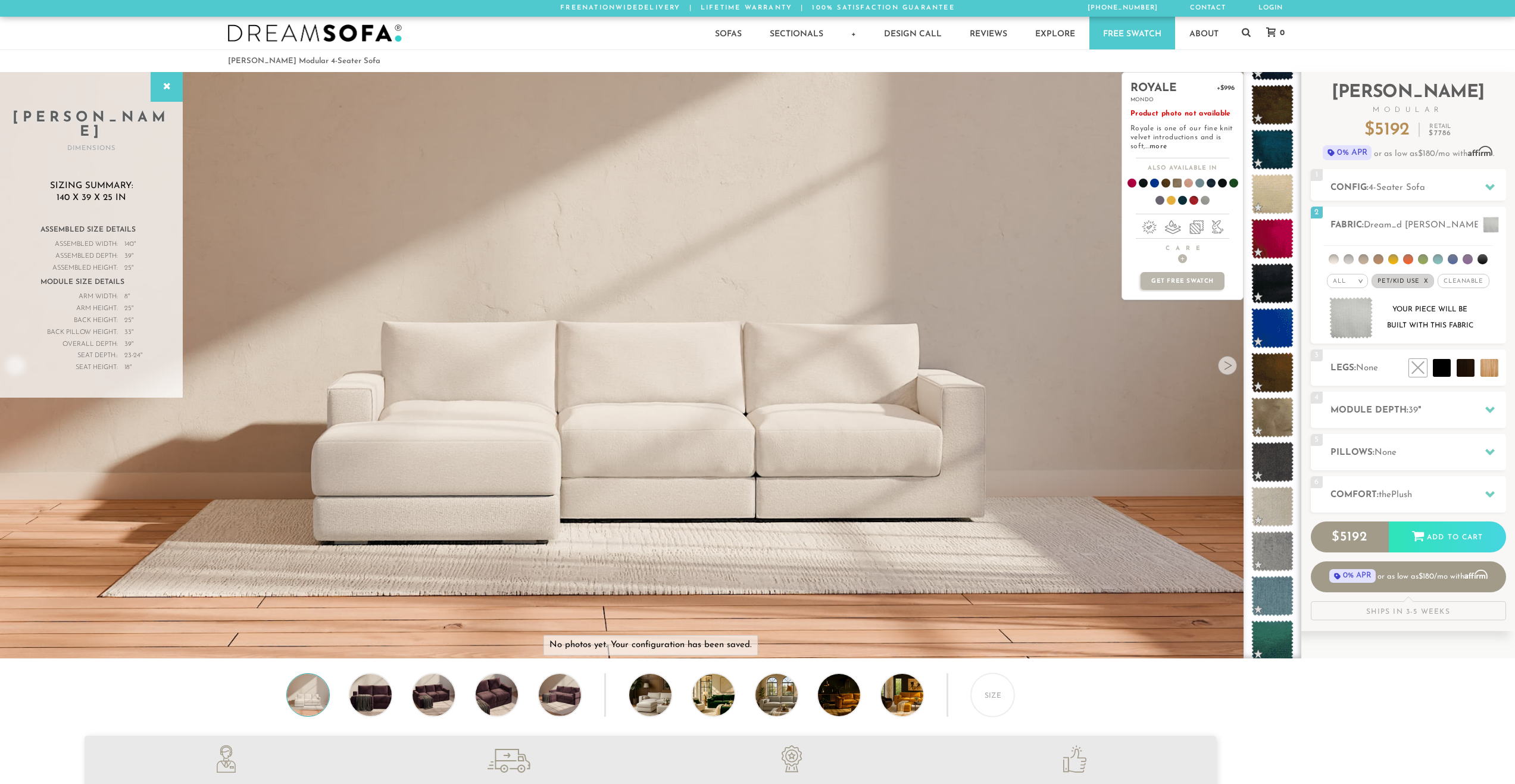
click at [1266, 409] on span at bounding box center [1272, 417] width 42 height 40
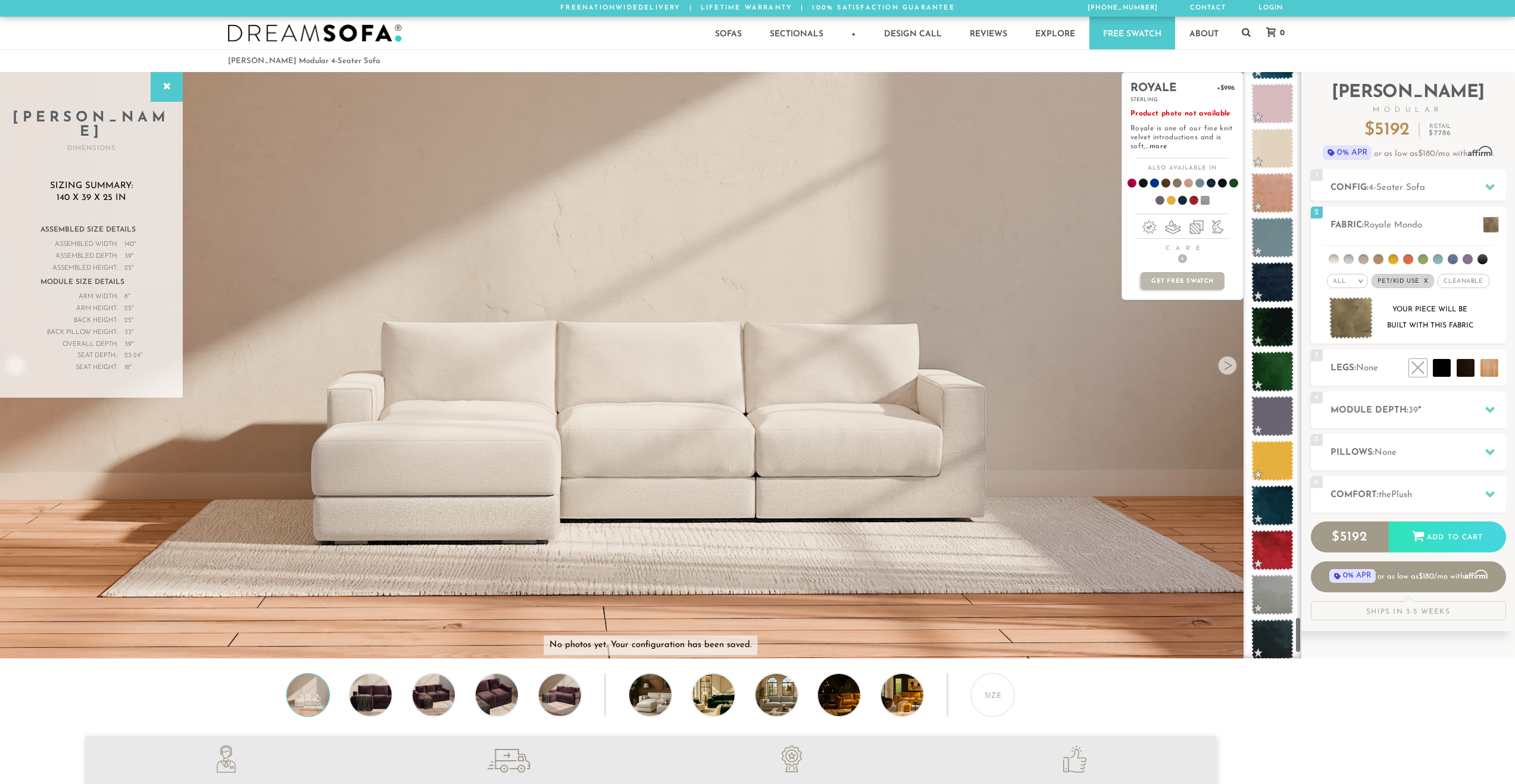
scroll to position [8750, 0]
click at [1282, 578] on span at bounding box center [1272, 591] width 42 height 40
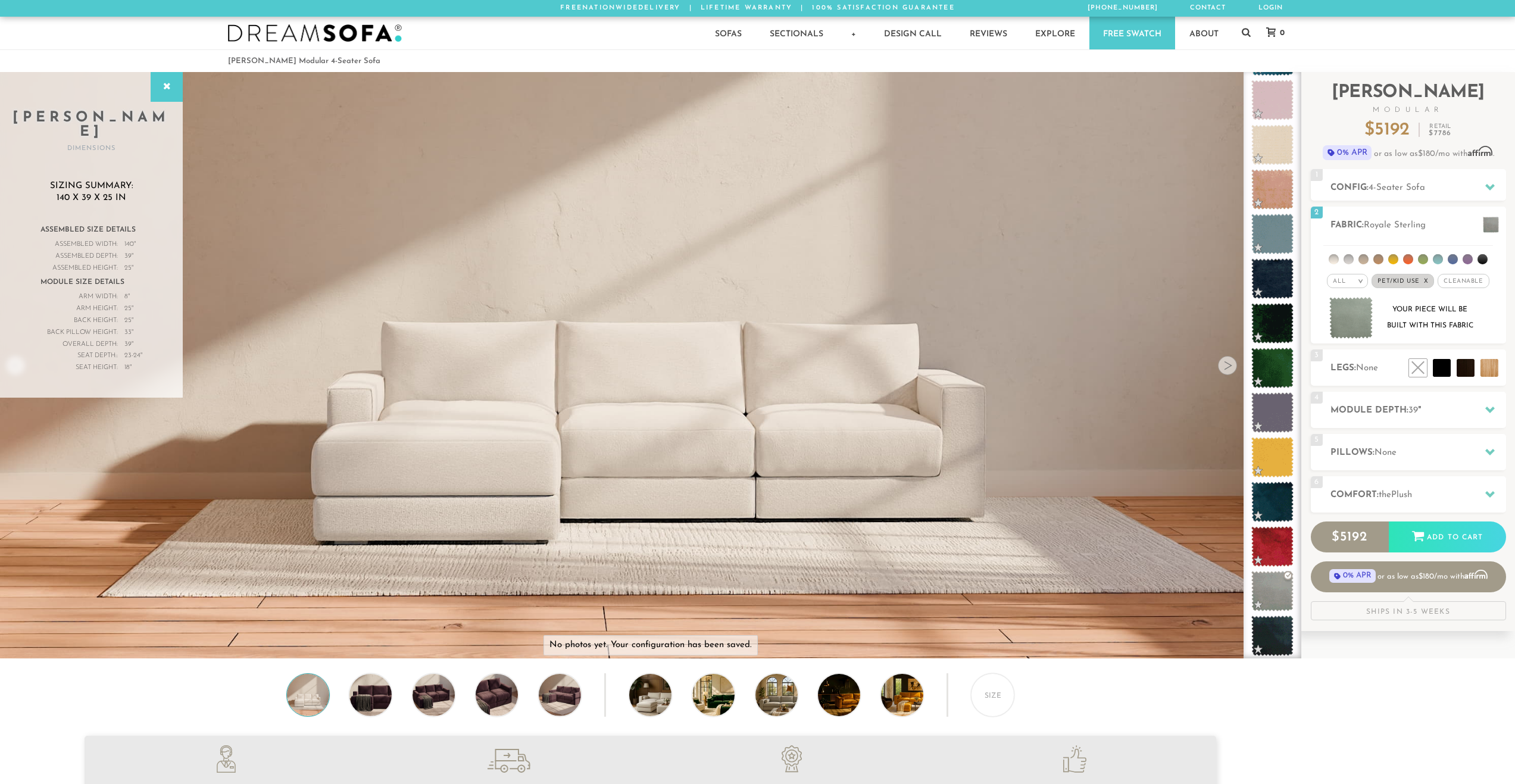
click at [1410, 456] on h2 "Pillows: None" at bounding box center [1419, 453] width 176 height 13
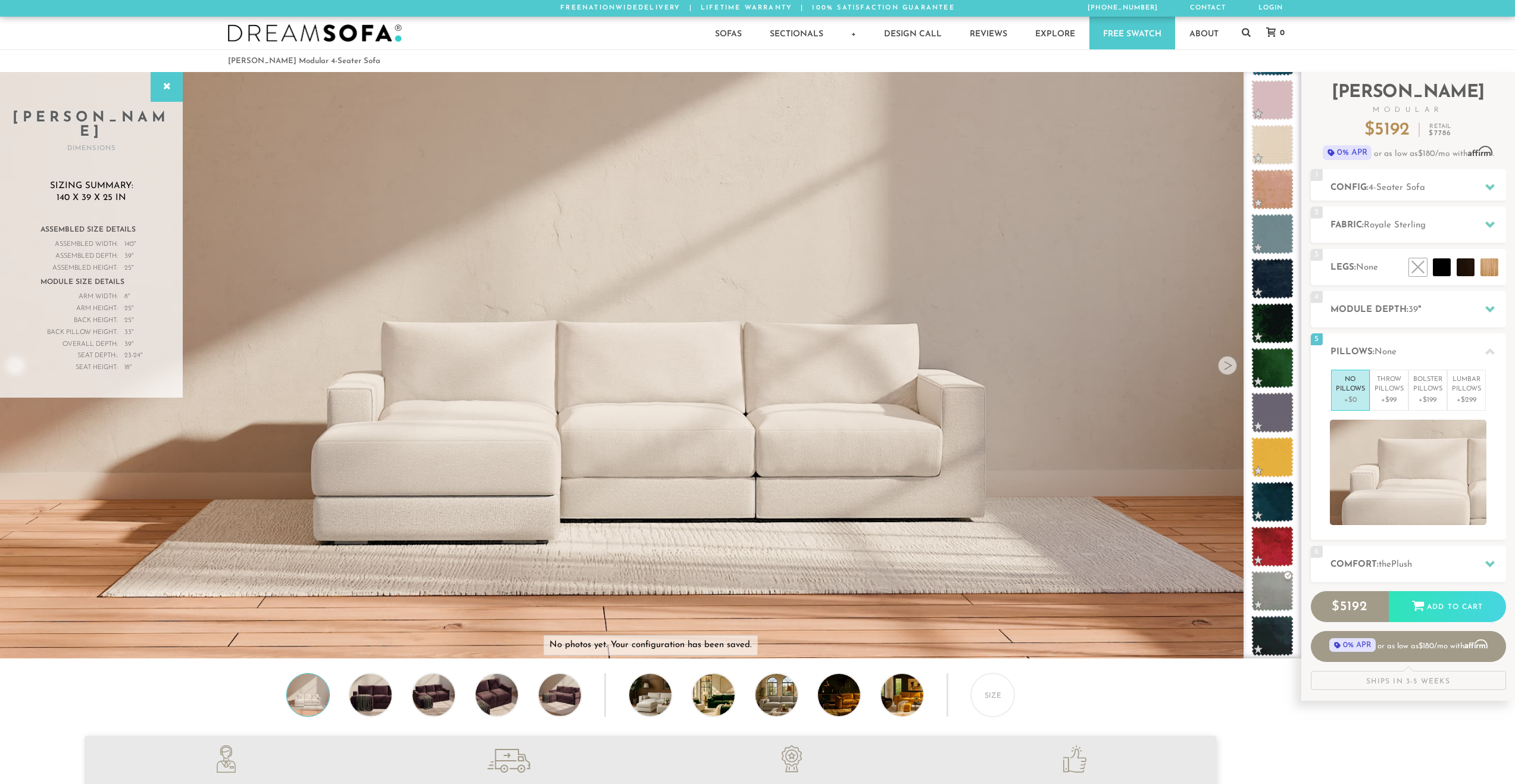
click at [1387, 389] on p "Throw Pillows" at bounding box center [1389, 385] width 29 height 20
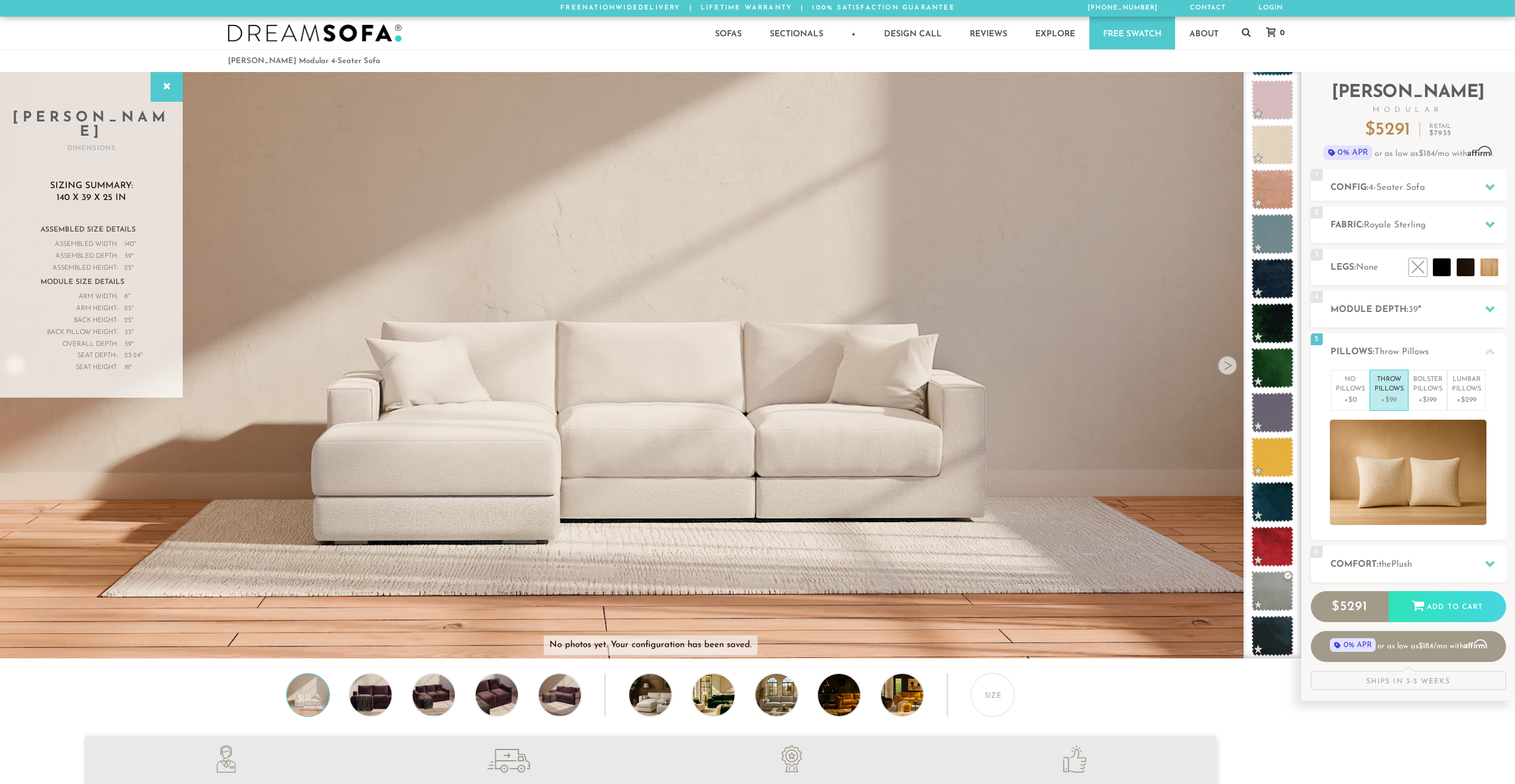
click at [1357, 393] on p "No Pillows" at bounding box center [1351, 385] width 29 height 20
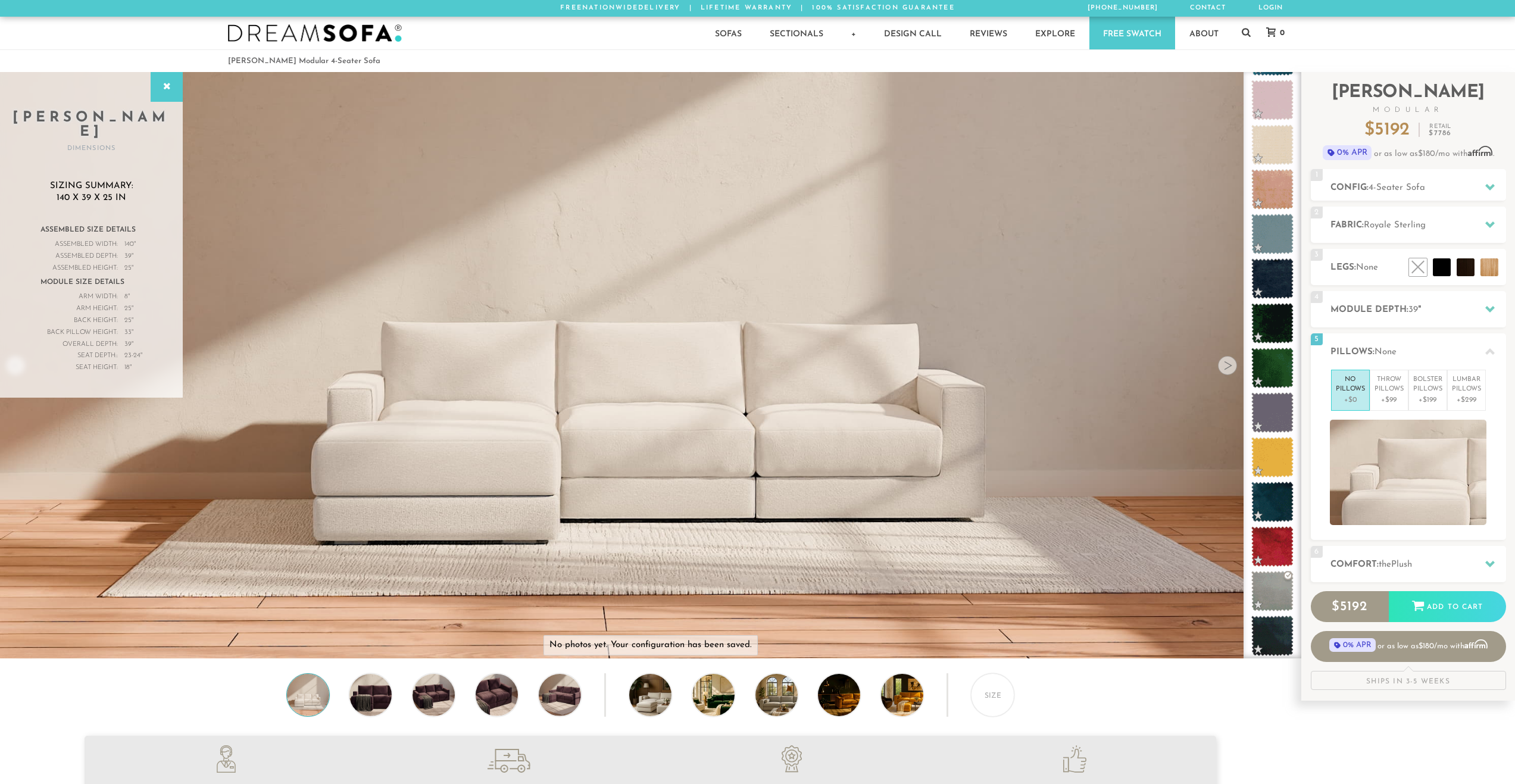
click at [1442, 408] on li "Bolster Pillows +$199" at bounding box center [1427, 391] width 39 height 41
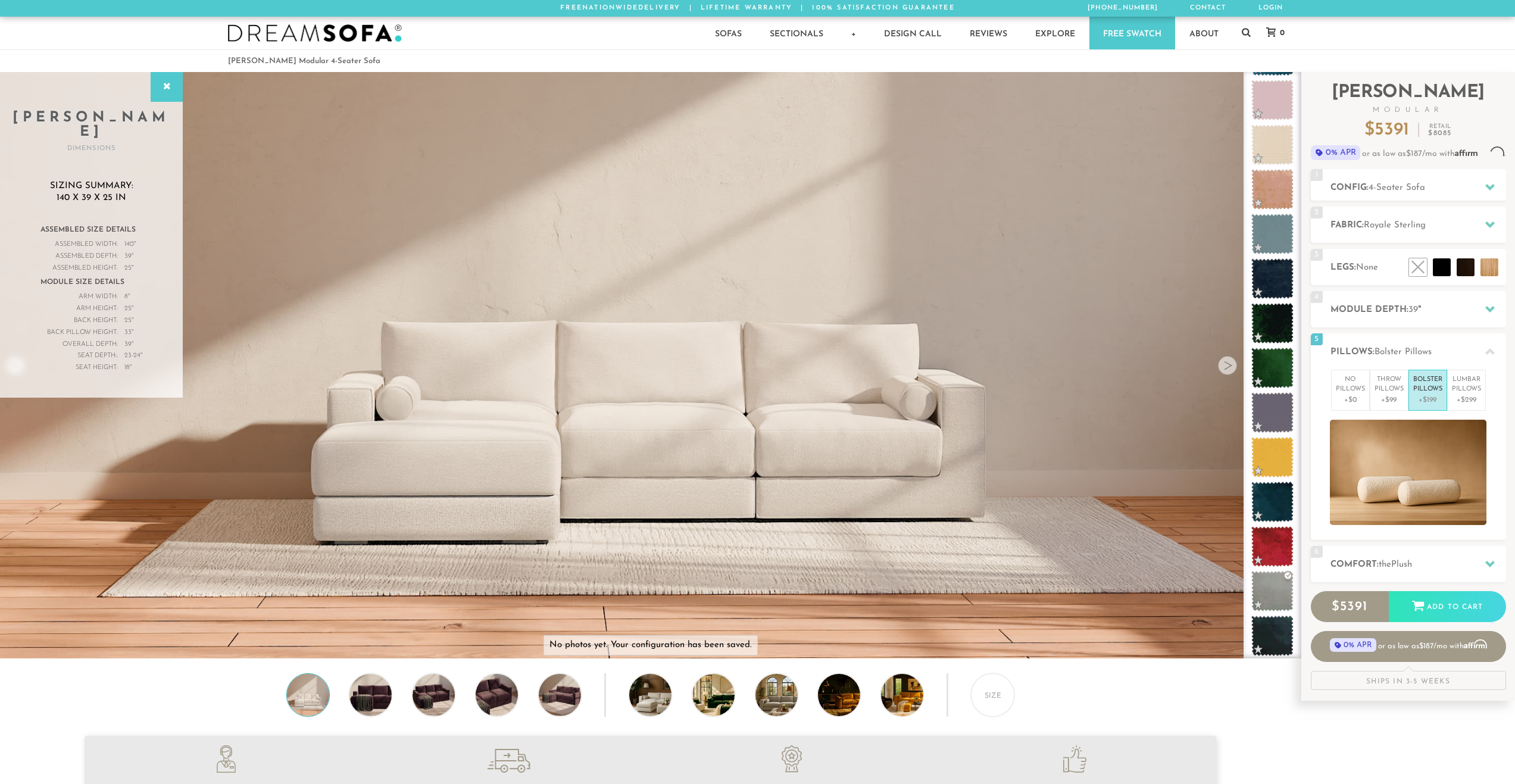
click at [1361, 399] on p "+$0" at bounding box center [1351, 401] width 29 height 11
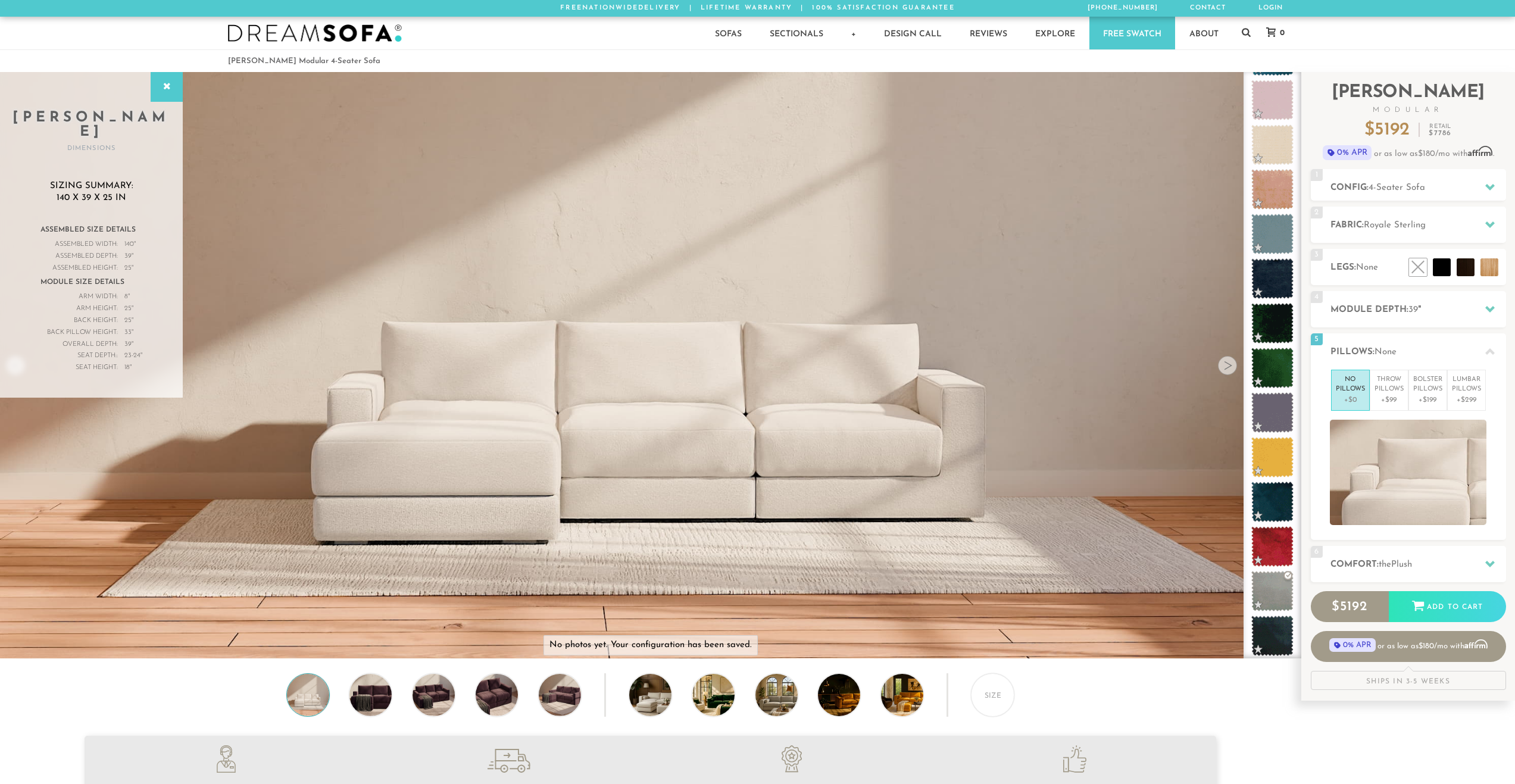
click at [1440, 269] on li at bounding box center [1442, 268] width 18 height 18
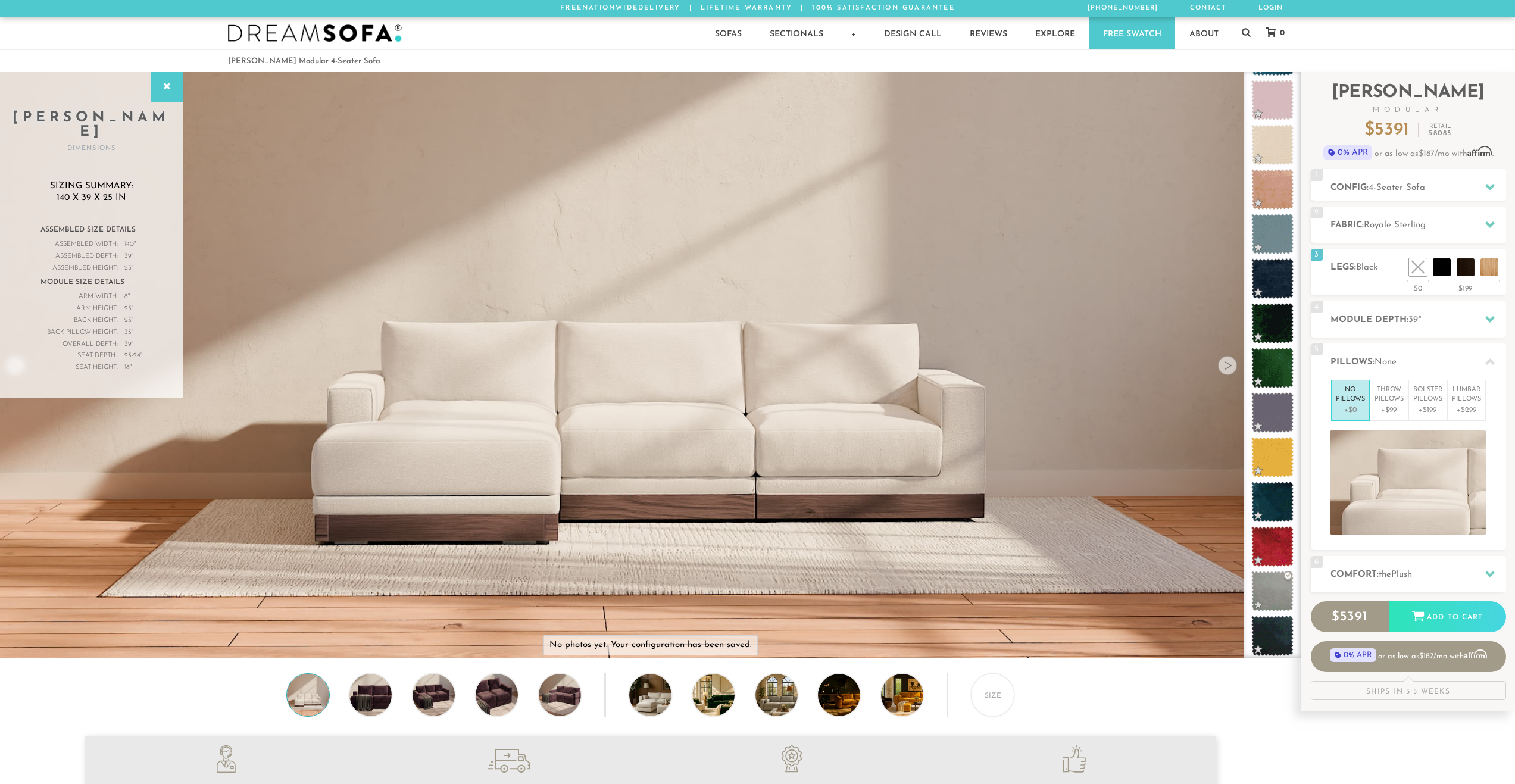
click at [1457, 265] on li at bounding box center [1466, 268] width 18 height 18
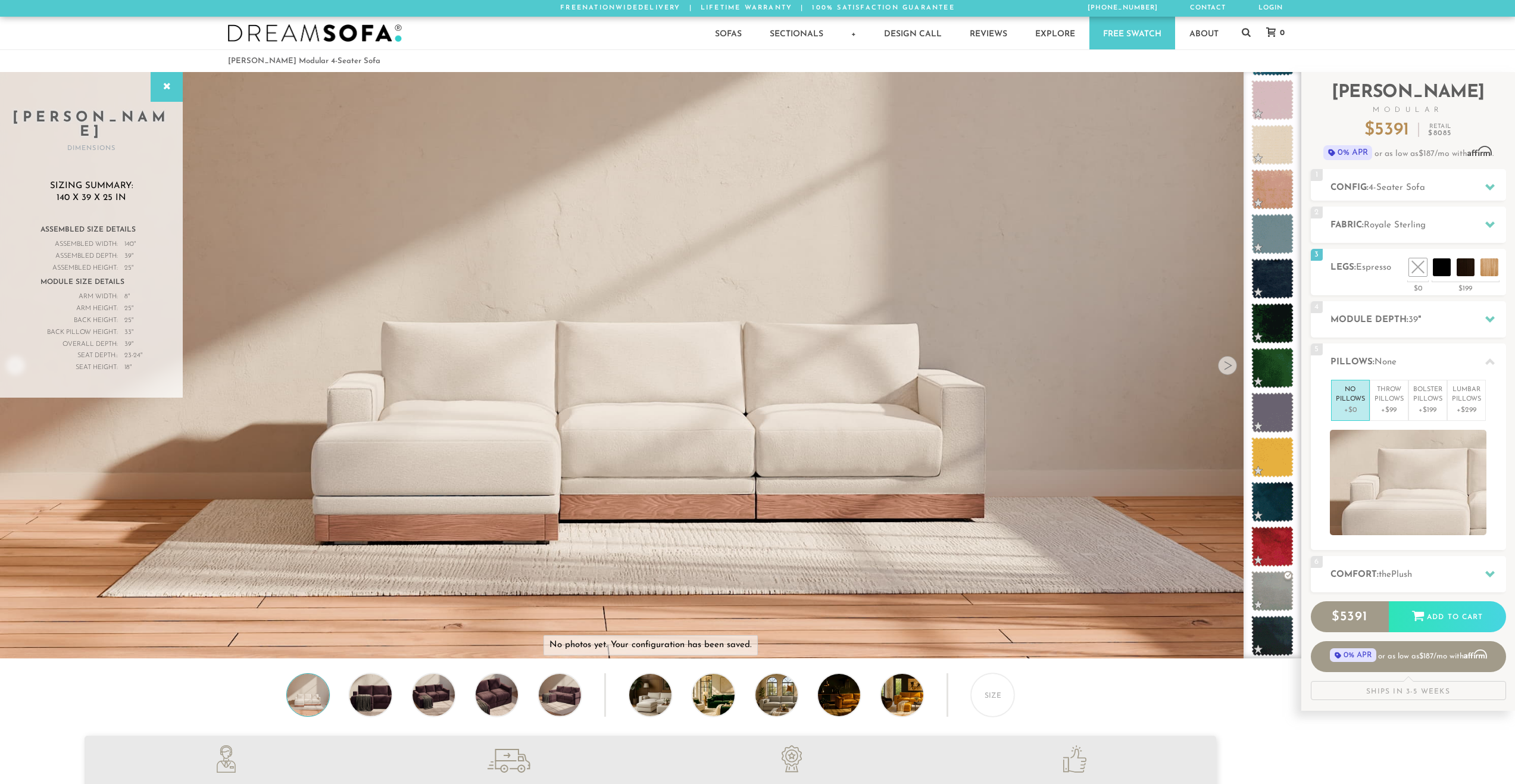
click at [1492, 269] on li at bounding box center [1490, 268] width 18 height 18
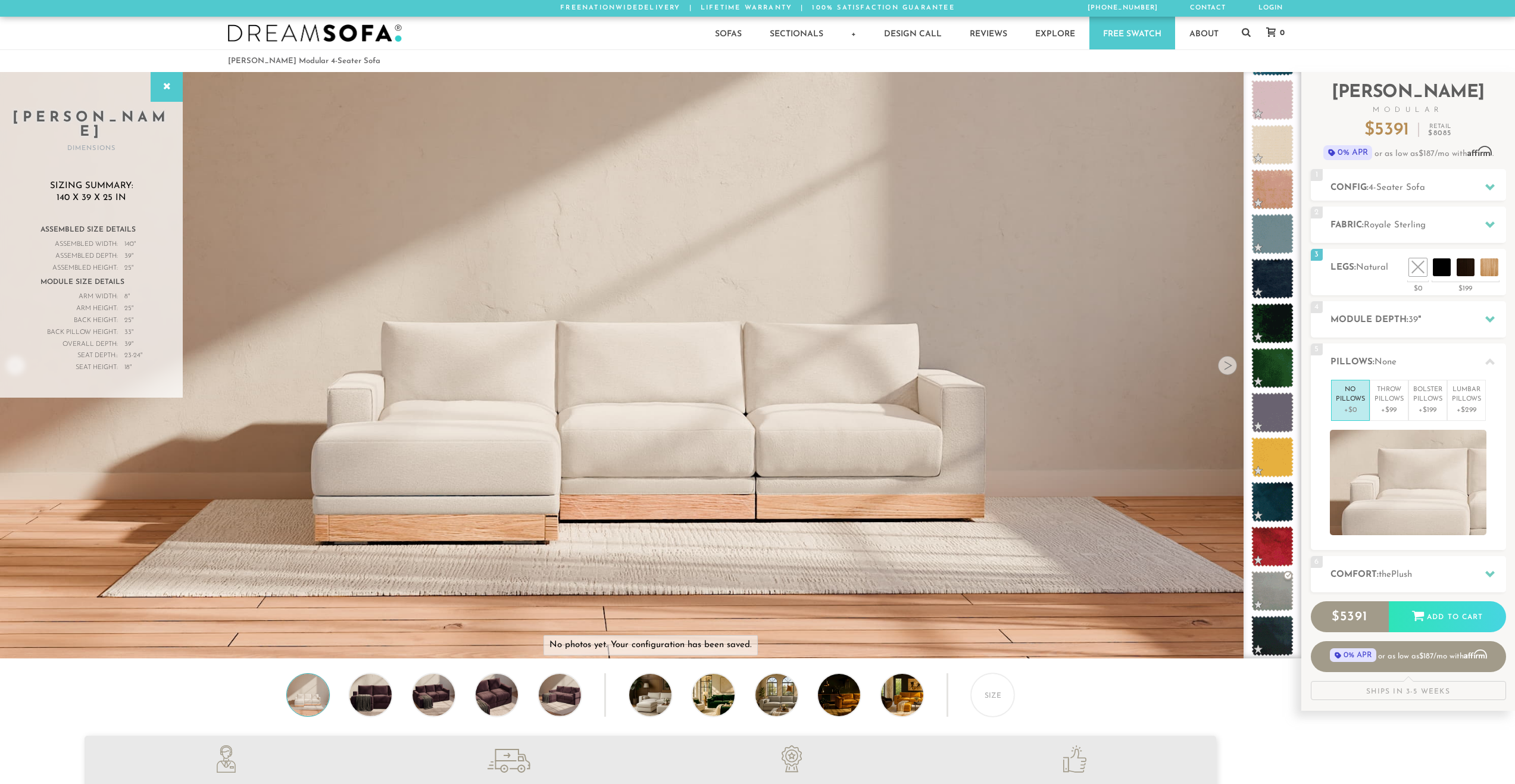
click at [1465, 270] on li at bounding box center [1466, 268] width 18 height 18
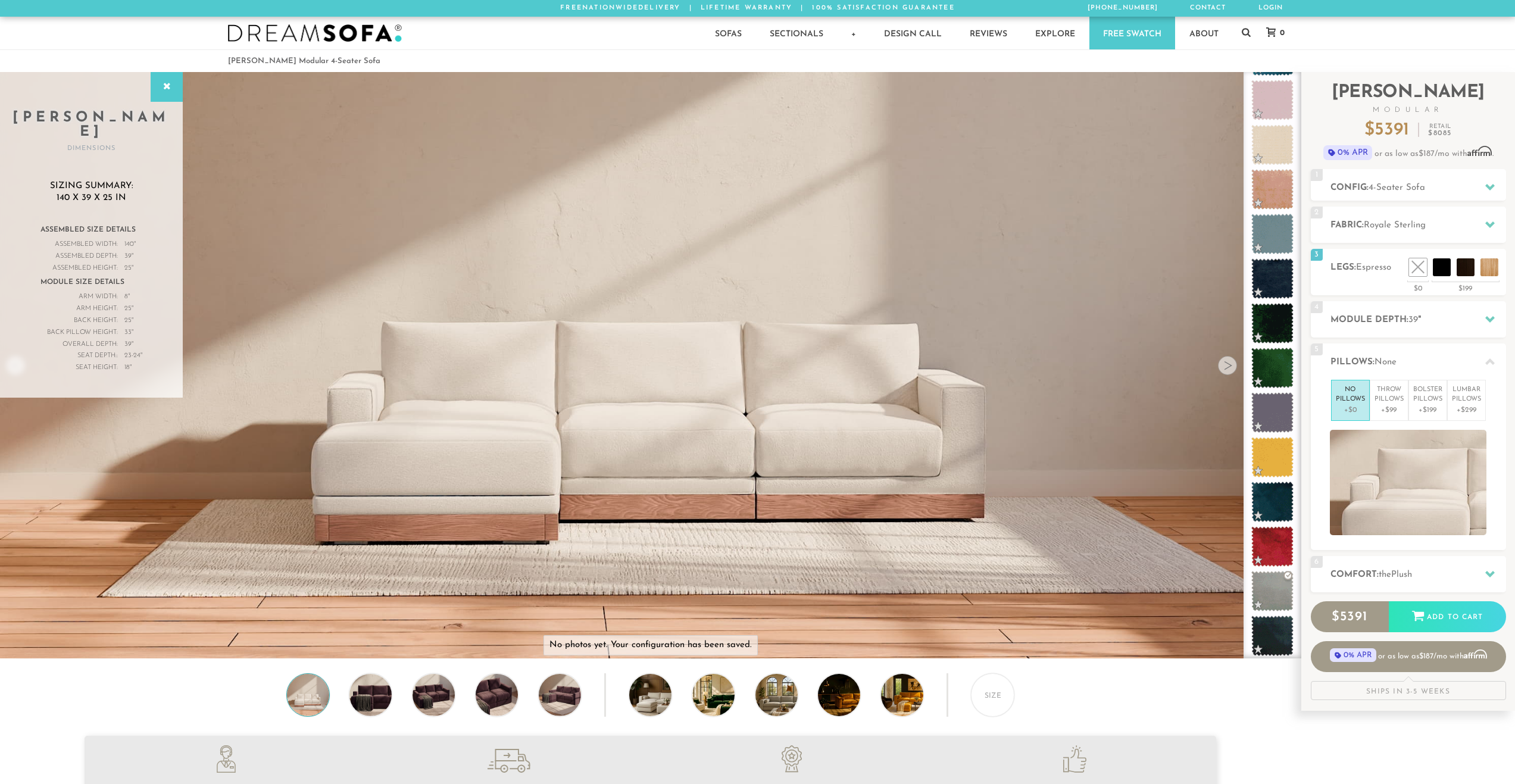
click at [1470, 266] on li at bounding box center [1466, 268] width 18 height 18
click at [1443, 262] on li at bounding box center [1442, 268] width 18 height 18
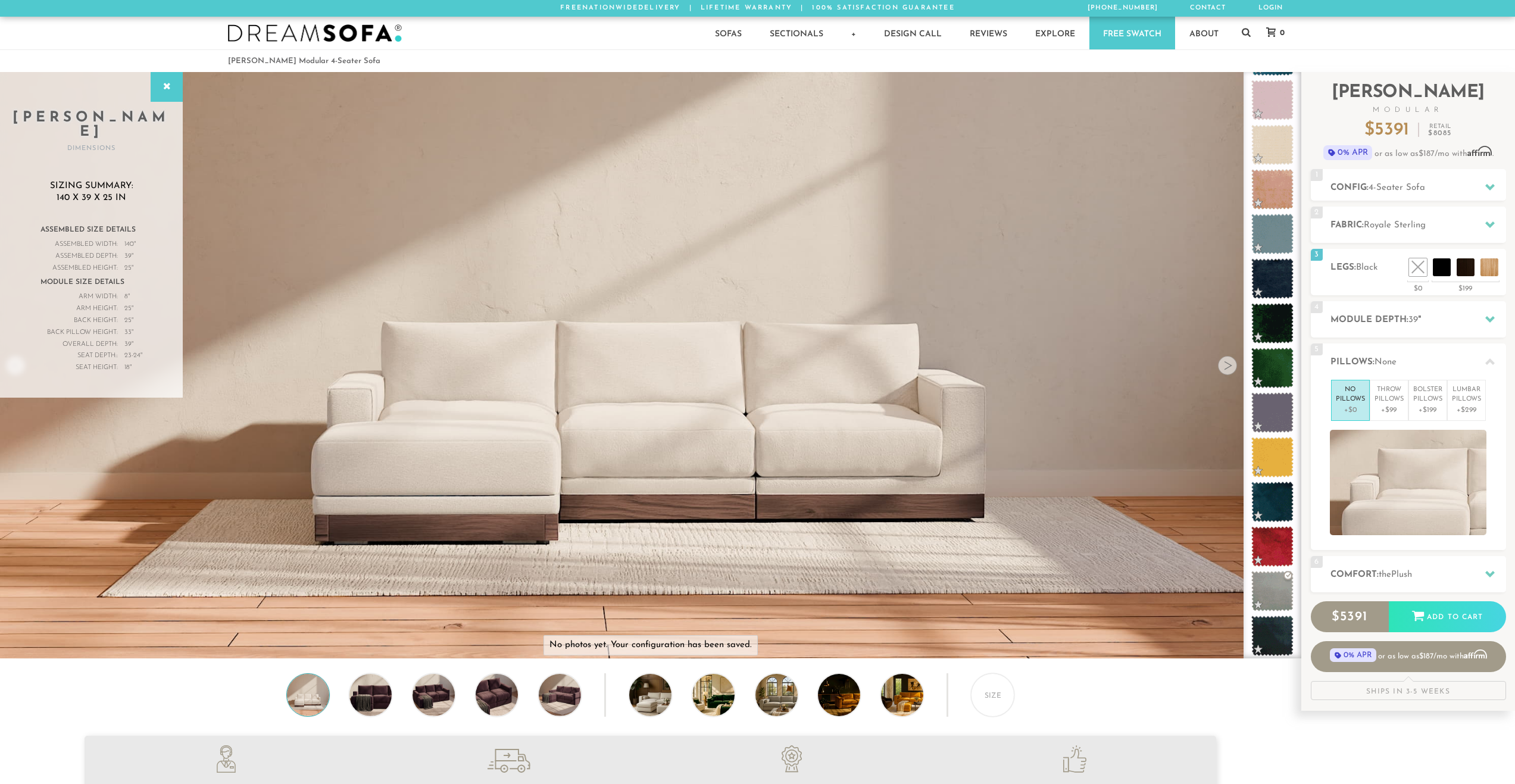
click at [1412, 263] on li at bounding box center [1418, 268] width 18 height 18
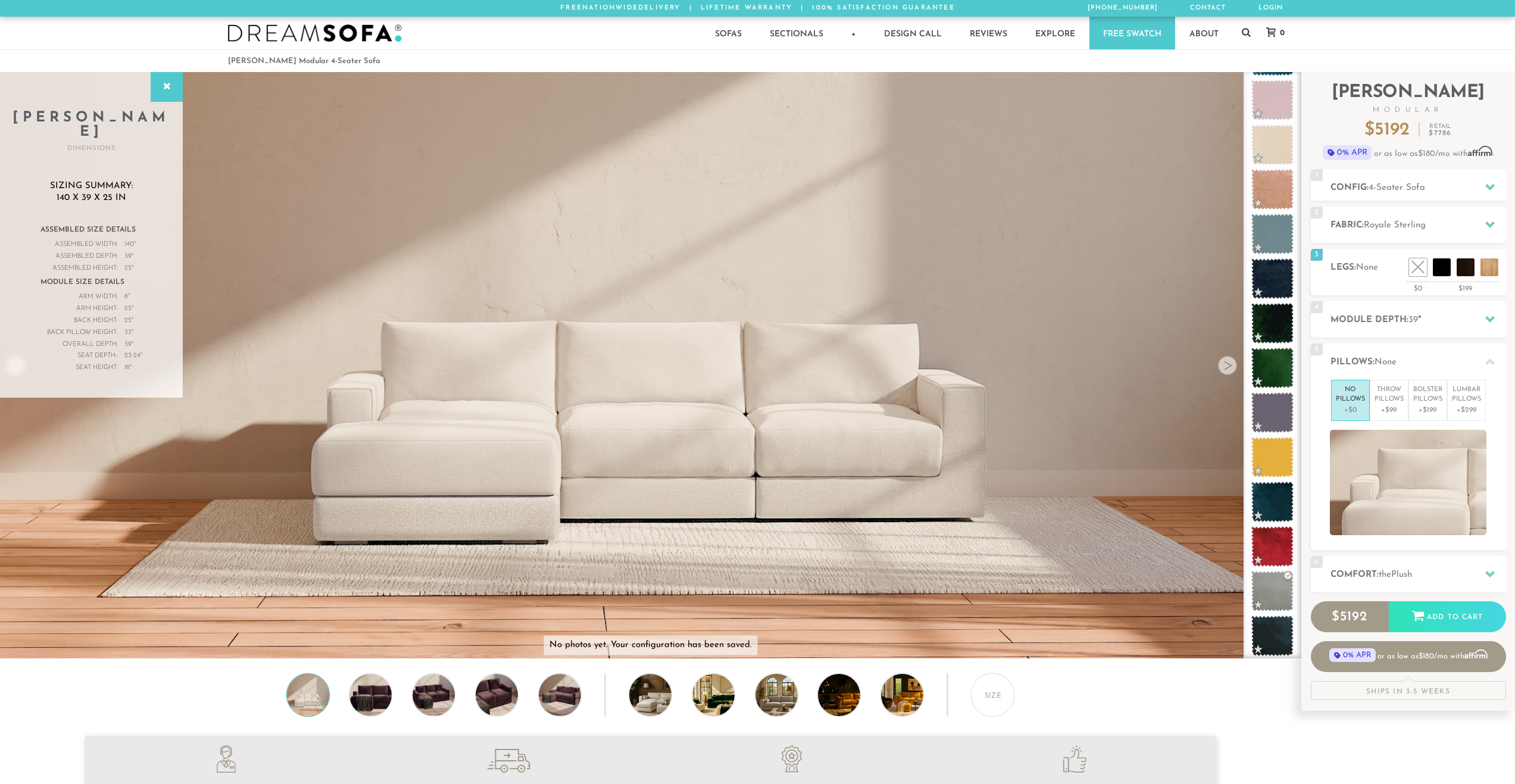
click at [1451, 262] on li at bounding box center [1442, 268] width 18 height 18
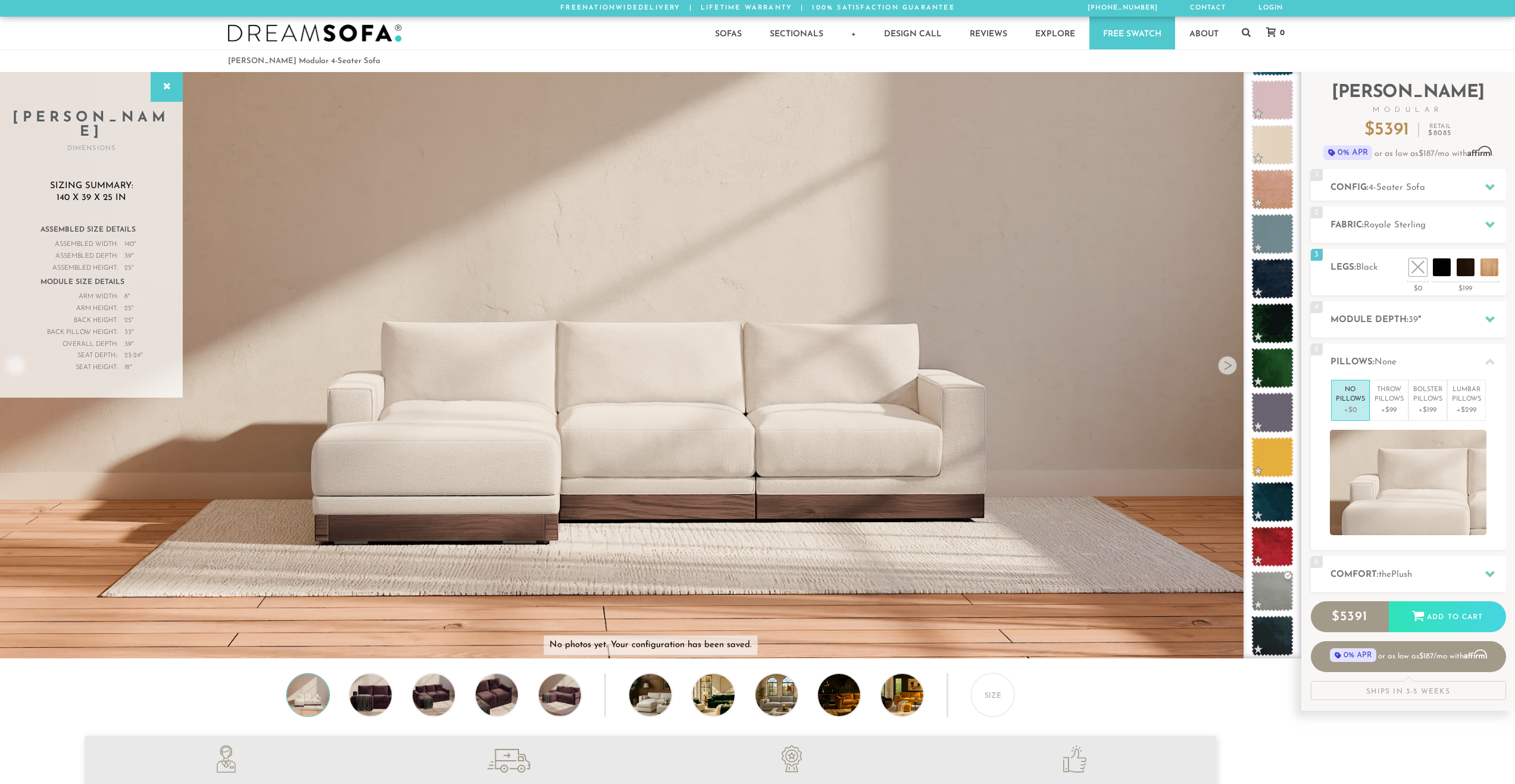
click at [1412, 262] on li at bounding box center [1418, 268] width 18 height 18
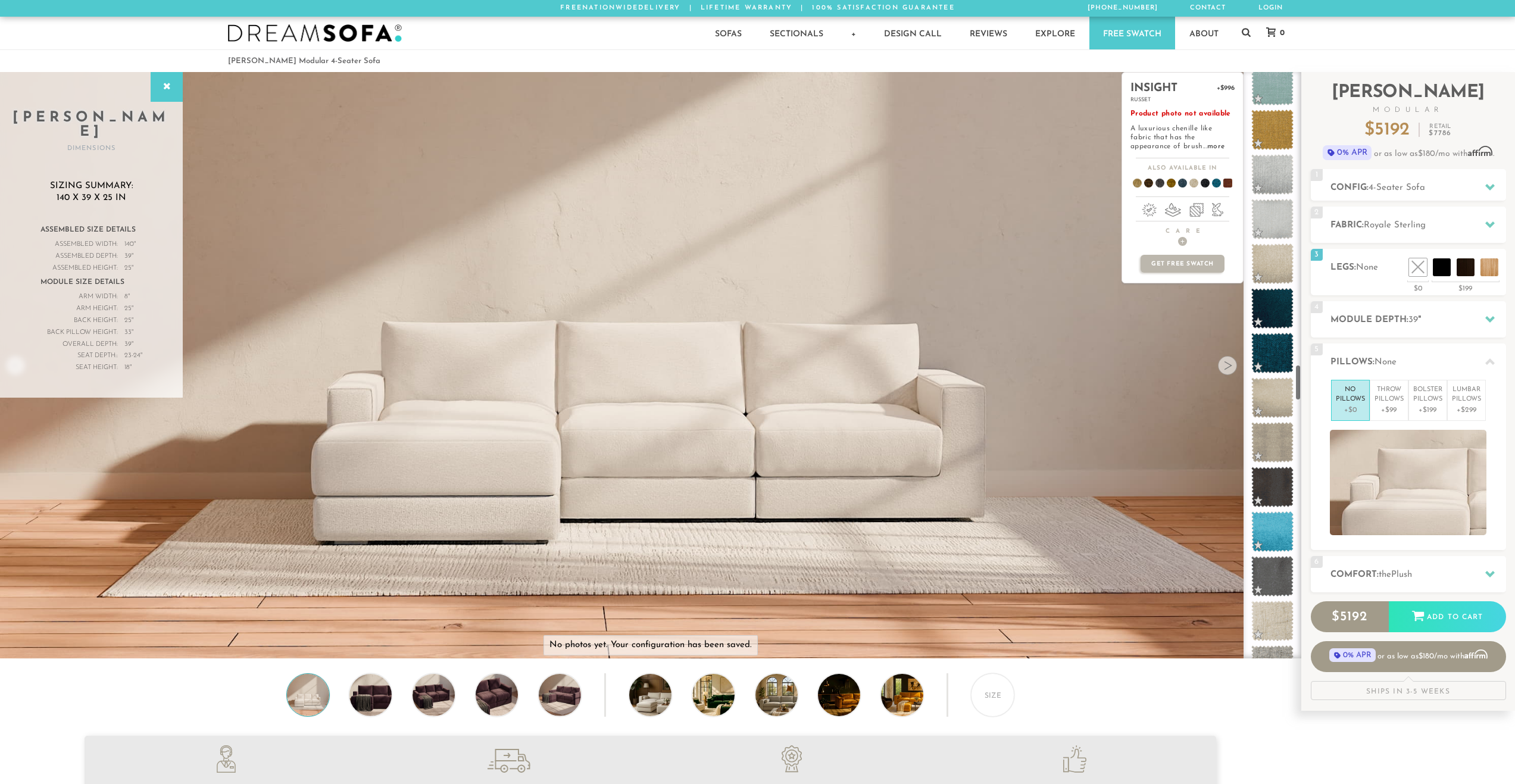
scroll to position [4106, 0]
